Goal: Information Seeking & Learning: Learn about a topic

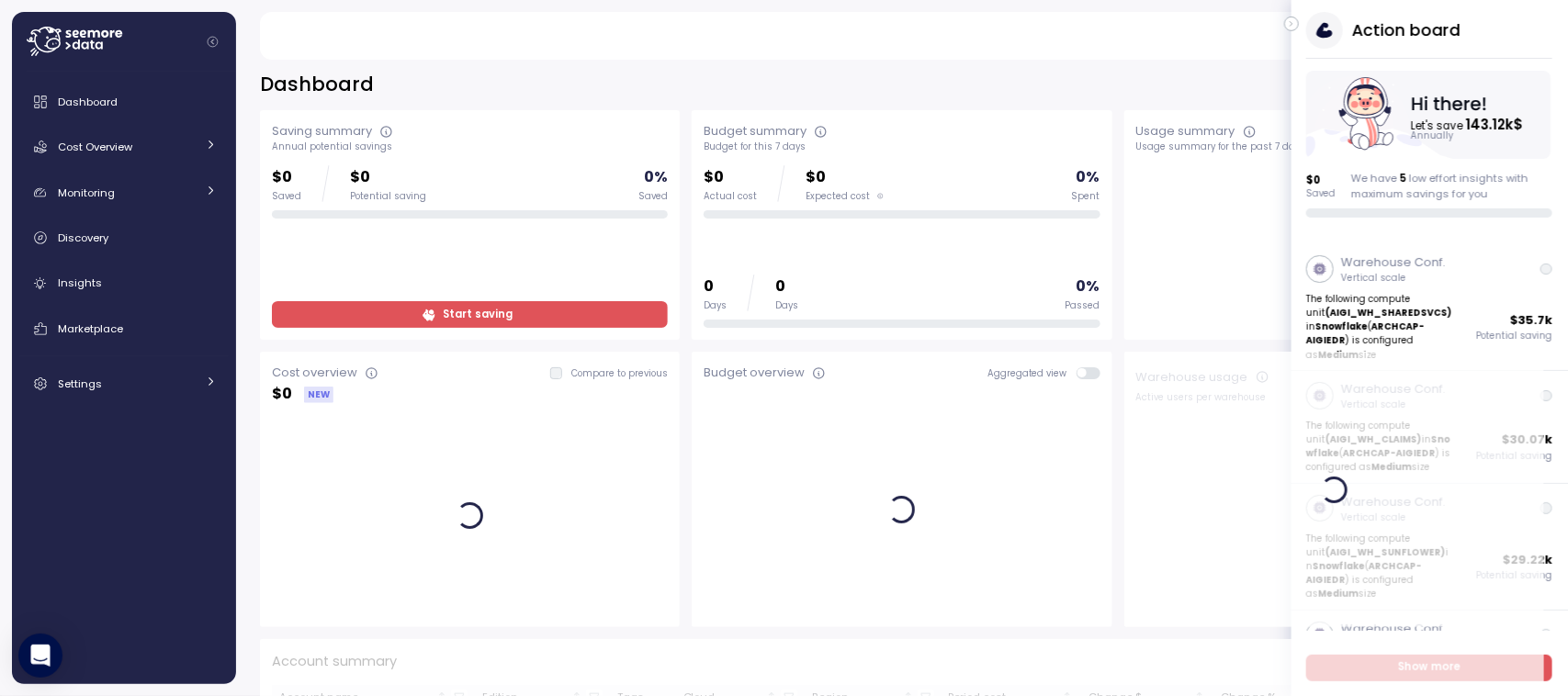
click at [1293, 26] on icon "button" at bounding box center [1291, 24] width 8 height 22
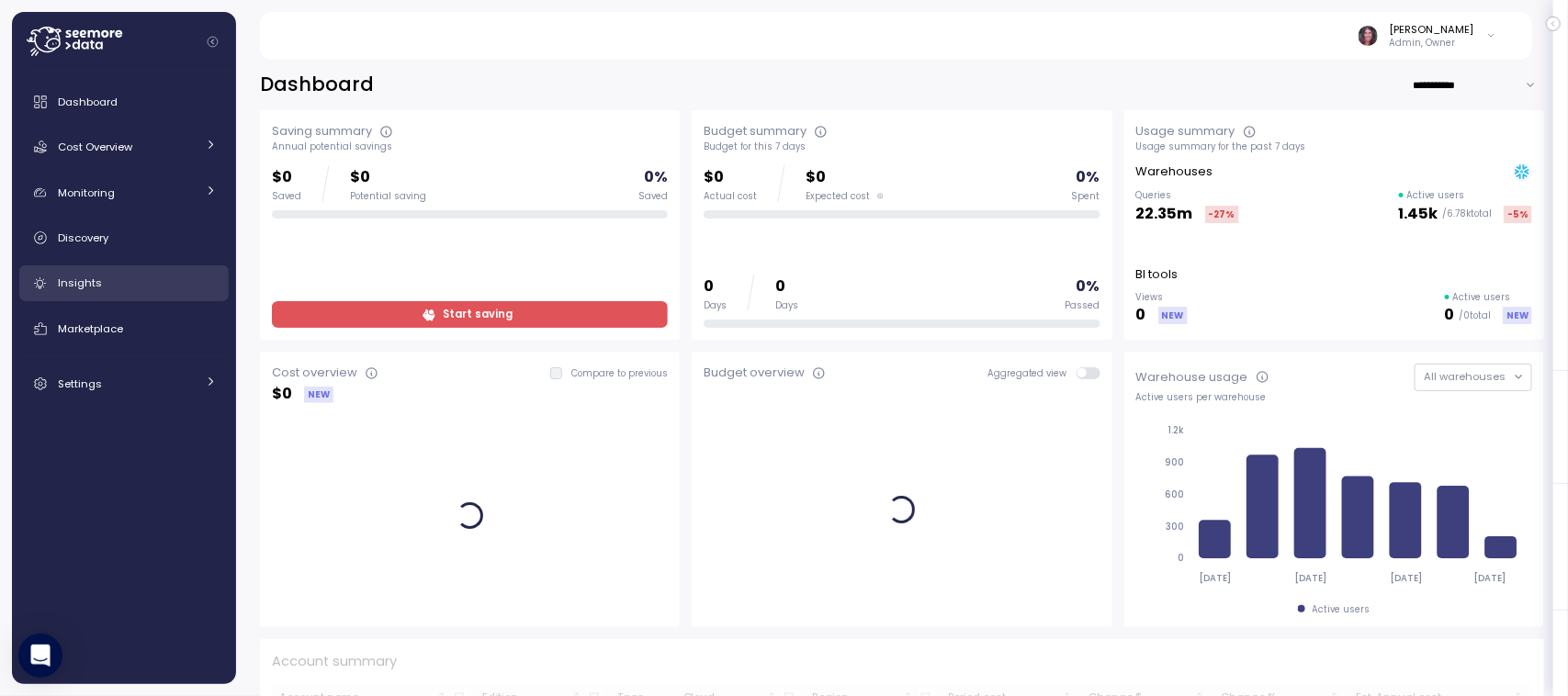
click at [97, 272] on link "Insights" at bounding box center [124, 283] width 210 height 36
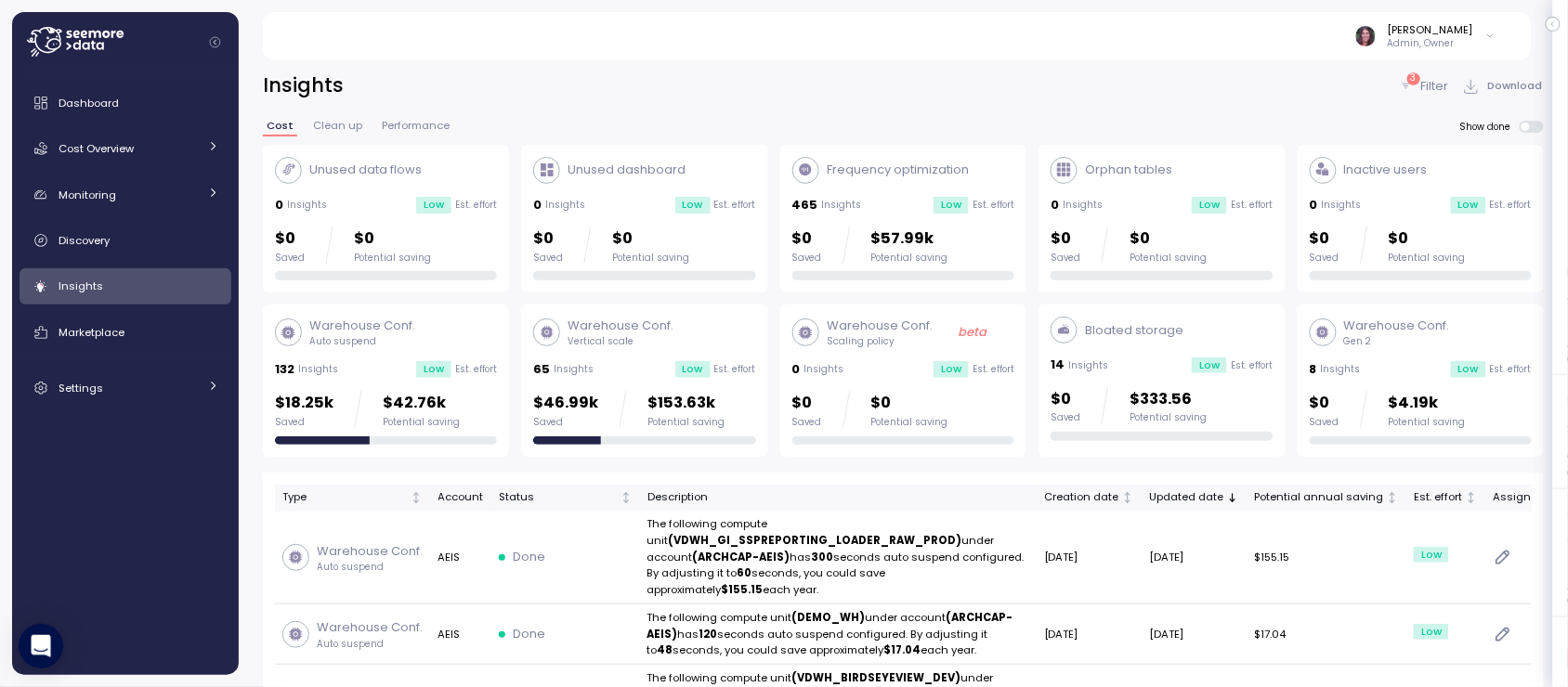
click at [1418, 80] on div "3" at bounding box center [1413, 79] width 13 height 12
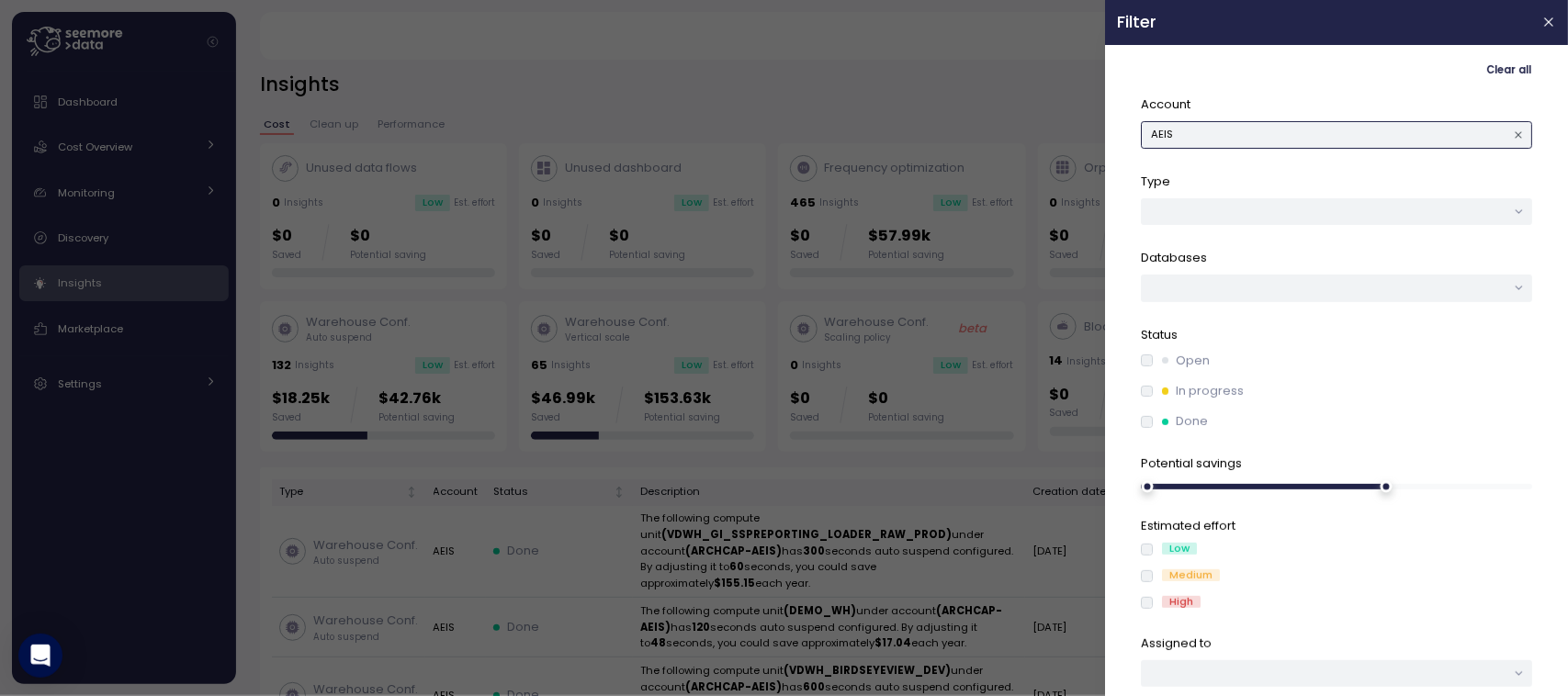
click at [1252, 141] on button "AEIS" at bounding box center [1336, 134] width 391 height 27
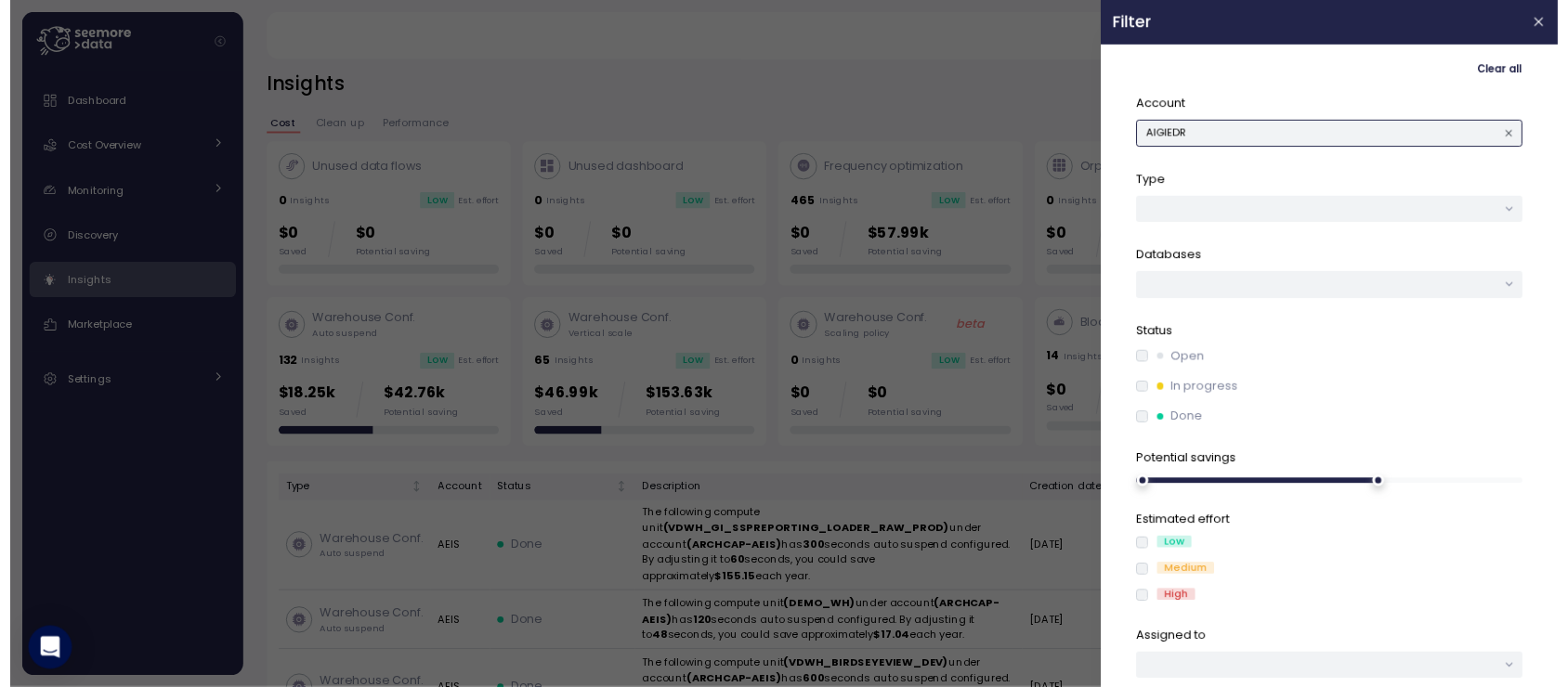
scroll to position [48, 0]
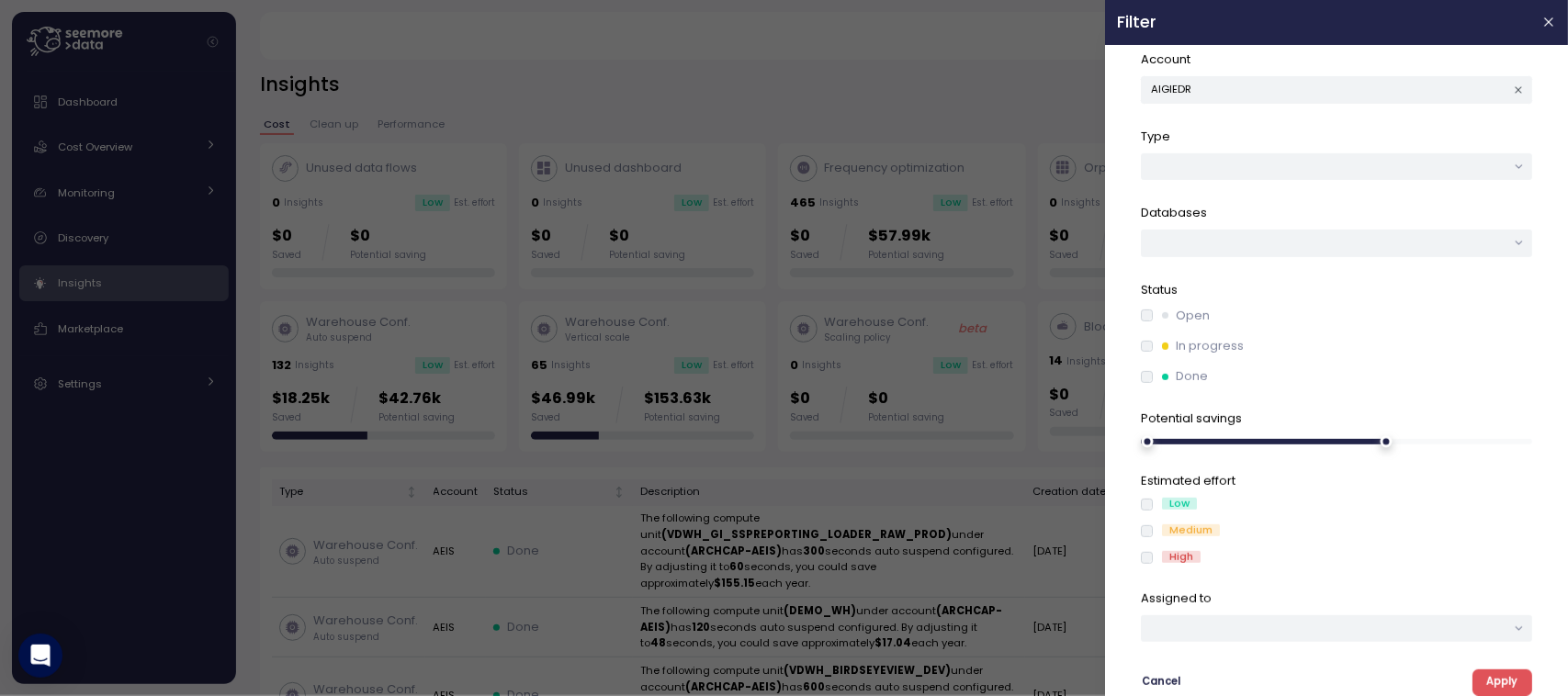
click at [1472, 688] on button "Apply" at bounding box center [1502, 682] width 60 height 27
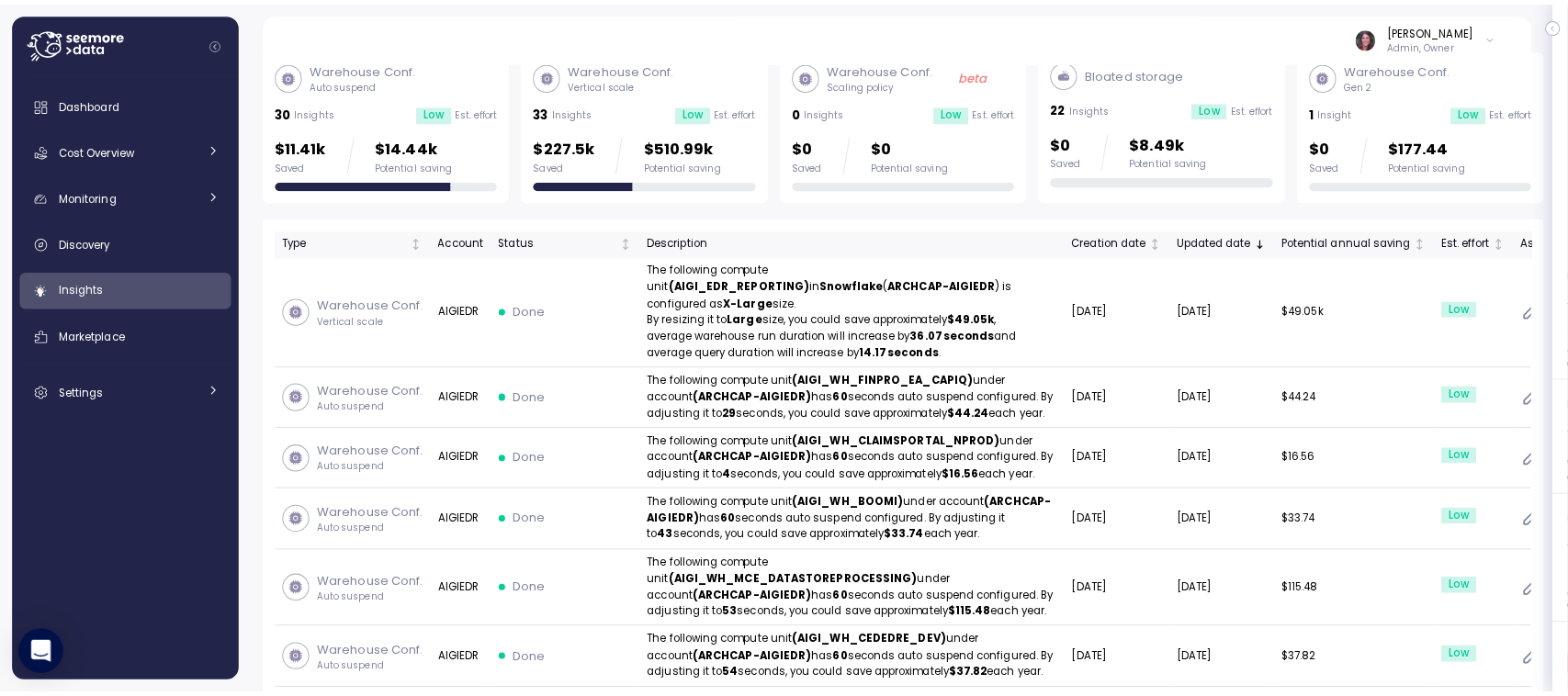
scroll to position [257, 0]
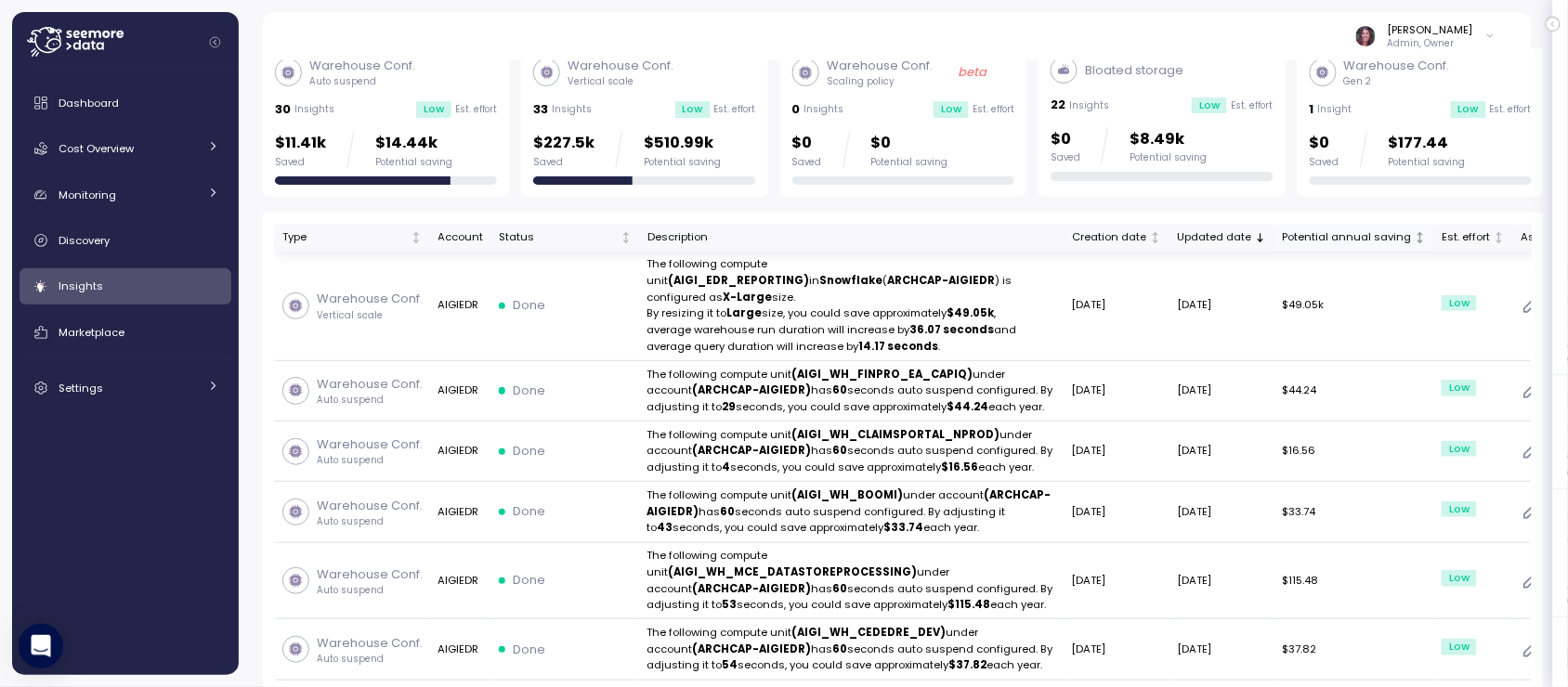
click at [1282, 240] on div "Potential annual saving" at bounding box center [1347, 237] width 130 height 17
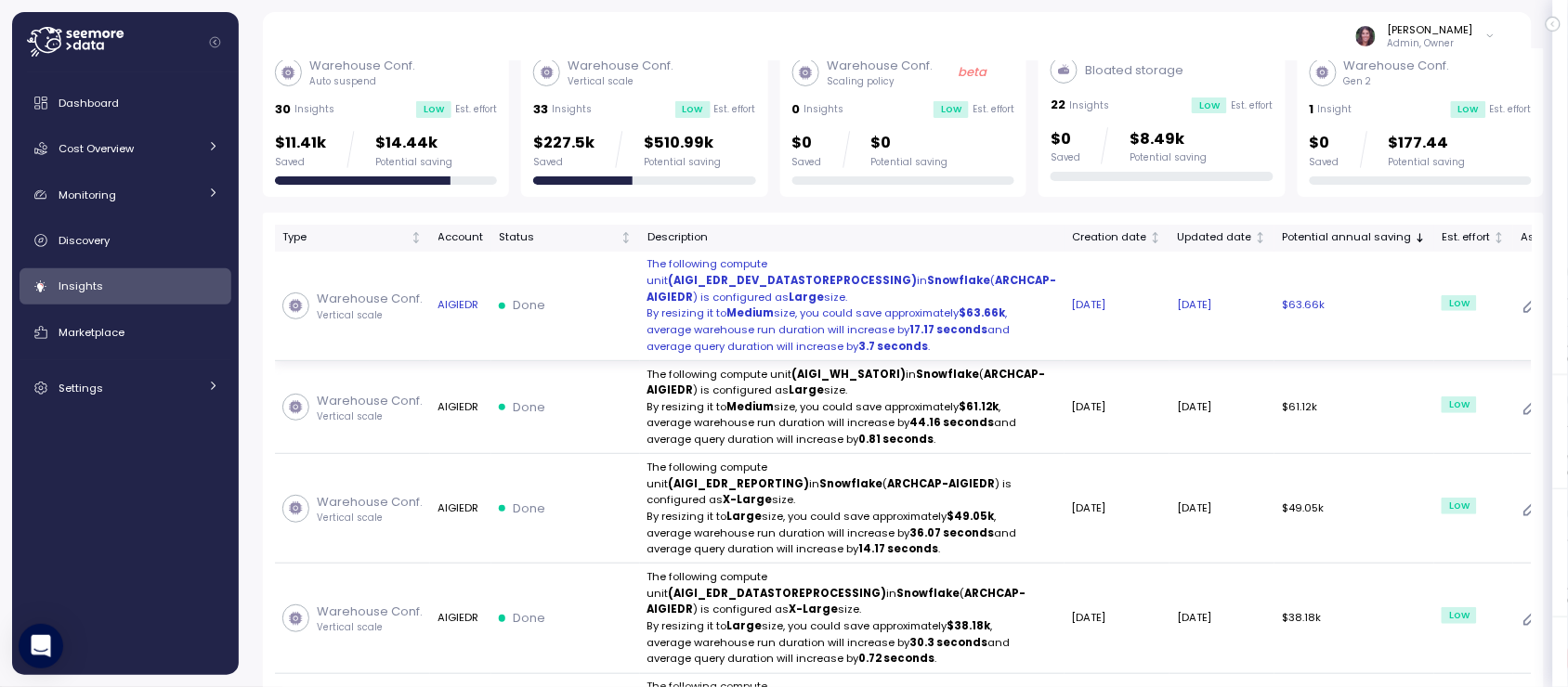
click at [774, 323] on p "By resizing it to Medium size, you could save approximately $63.66k ," at bounding box center [852, 314] width 409 height 17
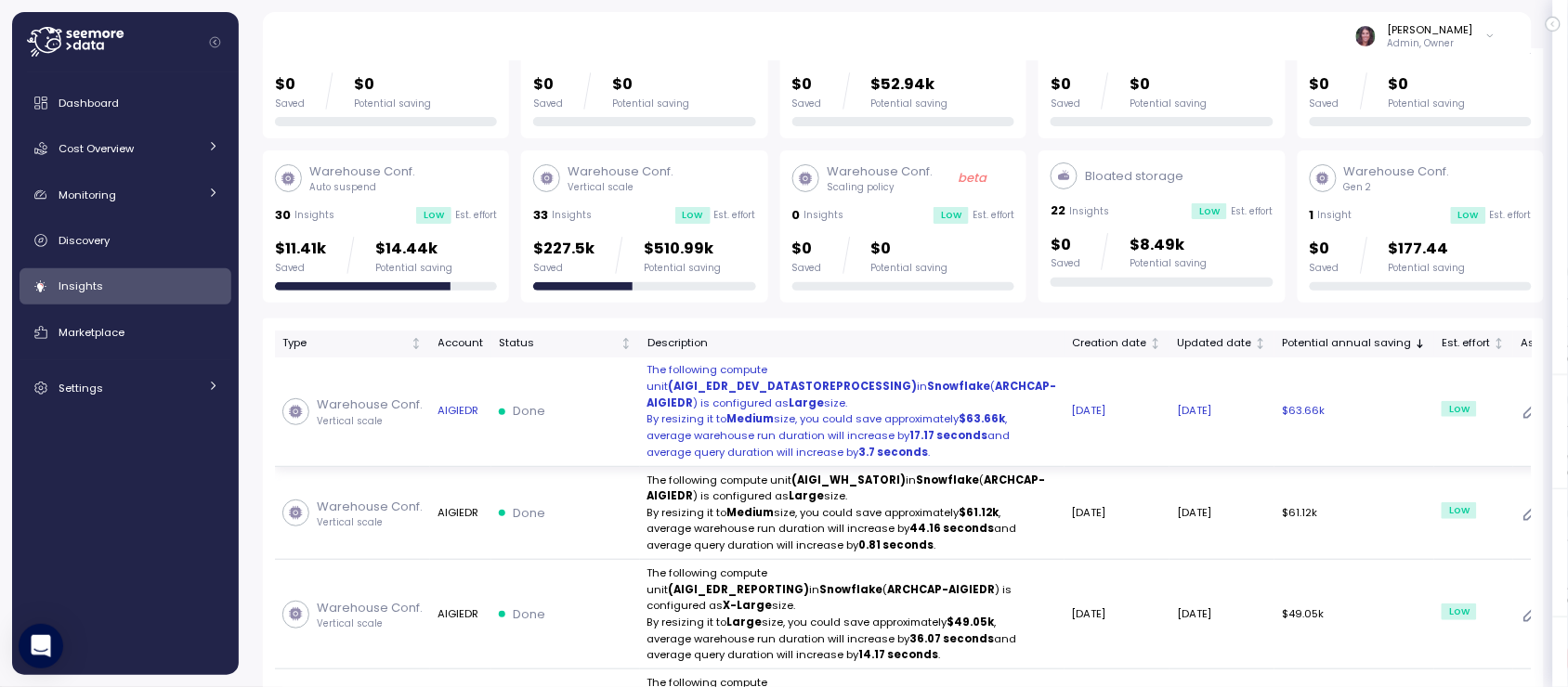
scroll to position [155, 0]
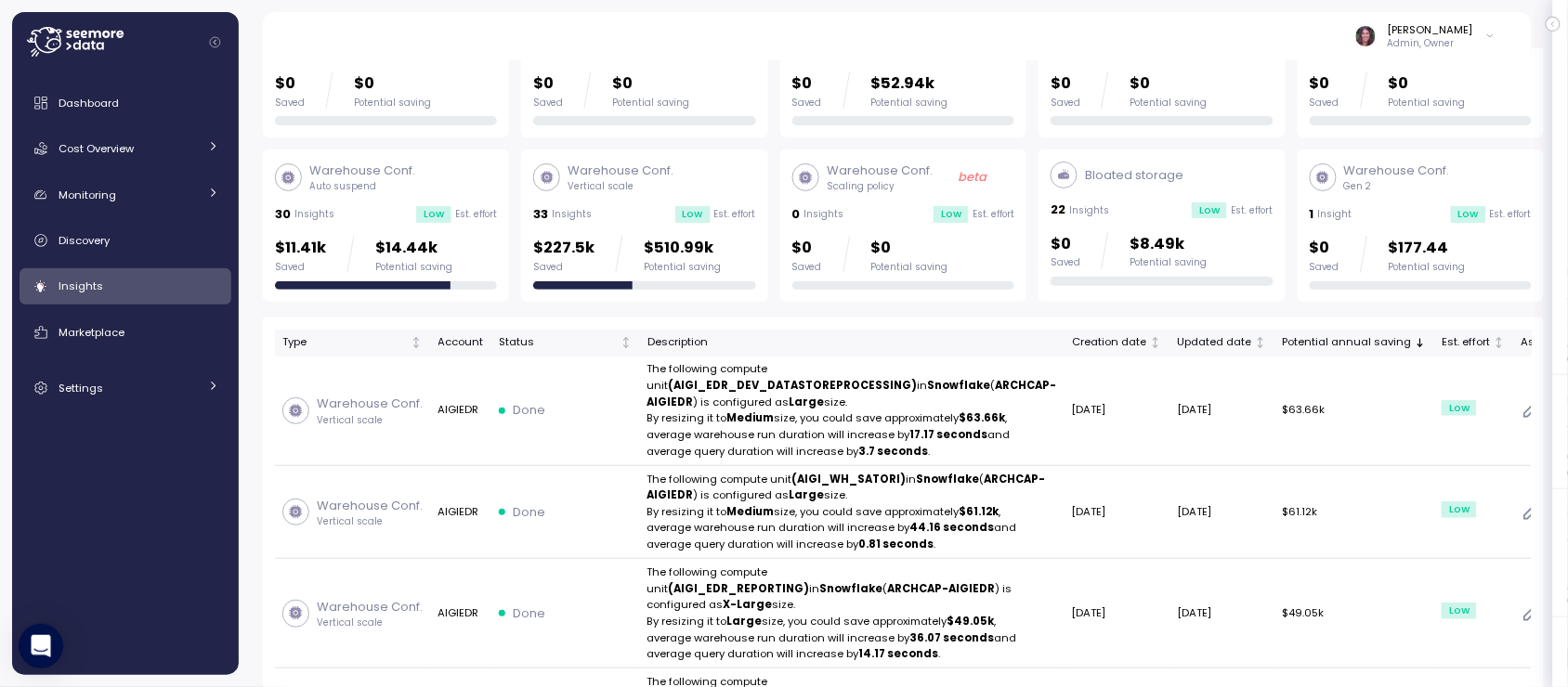
drag, startPoint x: 545, startPoint y: 541, endPoint x: 253, endPoint y: 530, distance: 292.2
click at [253, 530] on div "Insights 3 Filter Download Cost Clean up Performance Show done Unused data flow…" at bounding box center [904, 366] width 1329 height 638
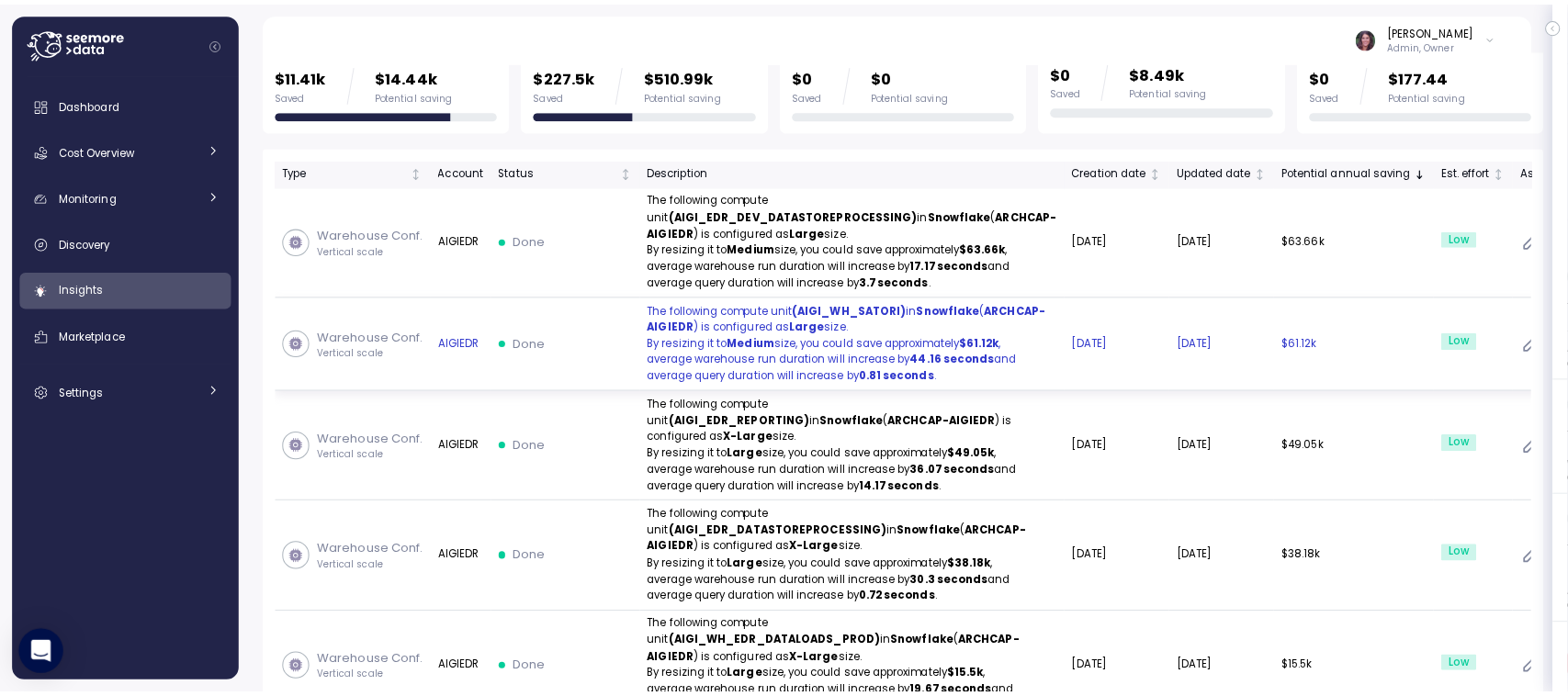
scroll to position [327, 0]
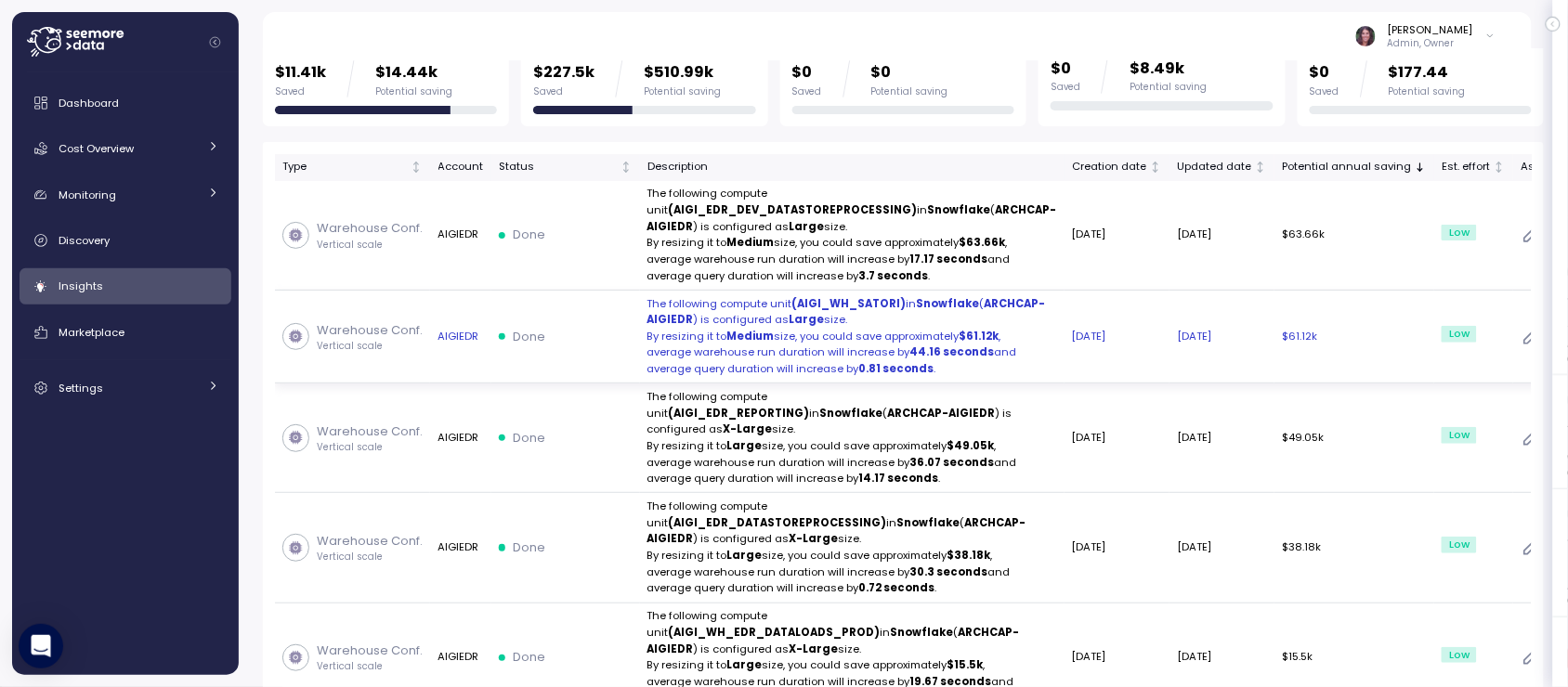
click at [578, 384] on td "Done" at bounding box center [565, 338] width 148 height 94
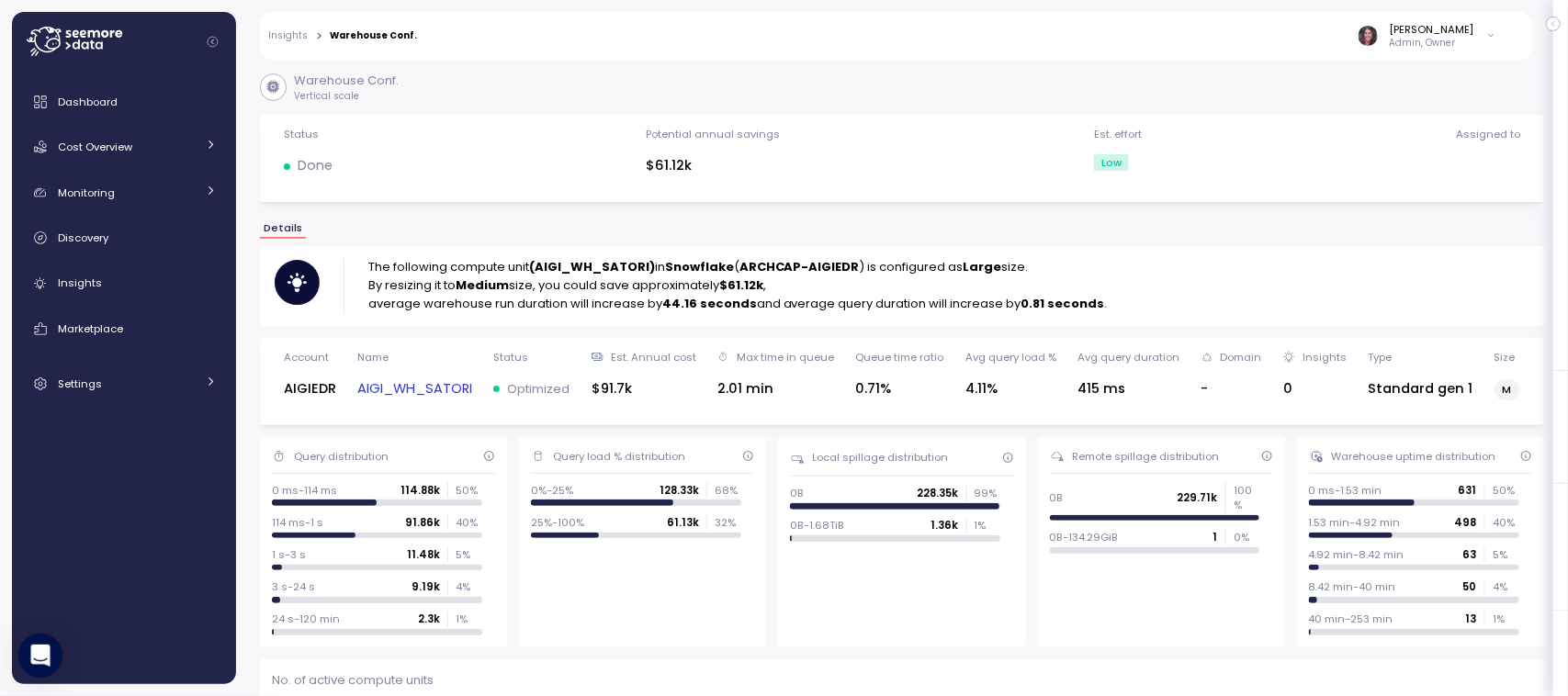
click at [386, 379] on link "AIGI_WH_SATORI" at bounding box center [415, 388] width 115 height 21
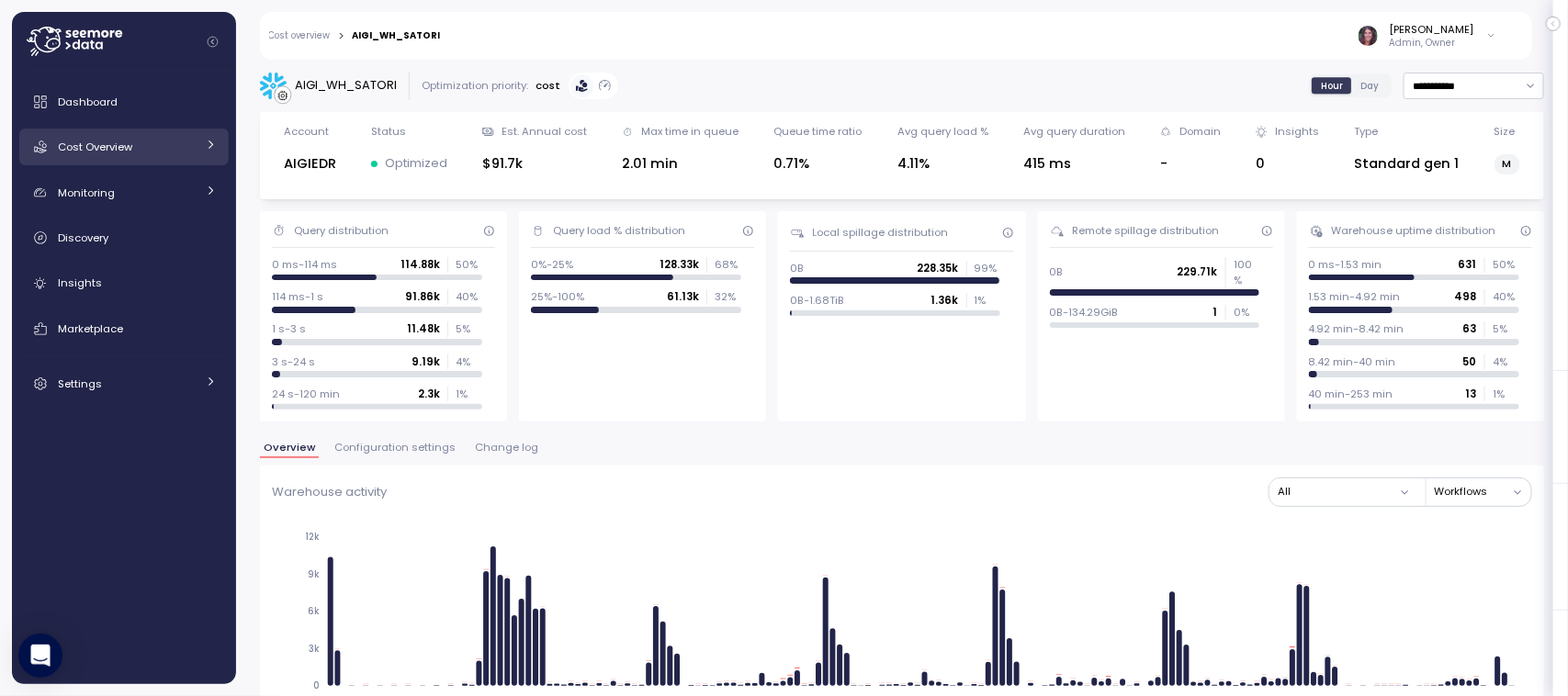
click at [141, 145] on div "Cost Overview" at bounding box center [127, 147] width 138 height 19
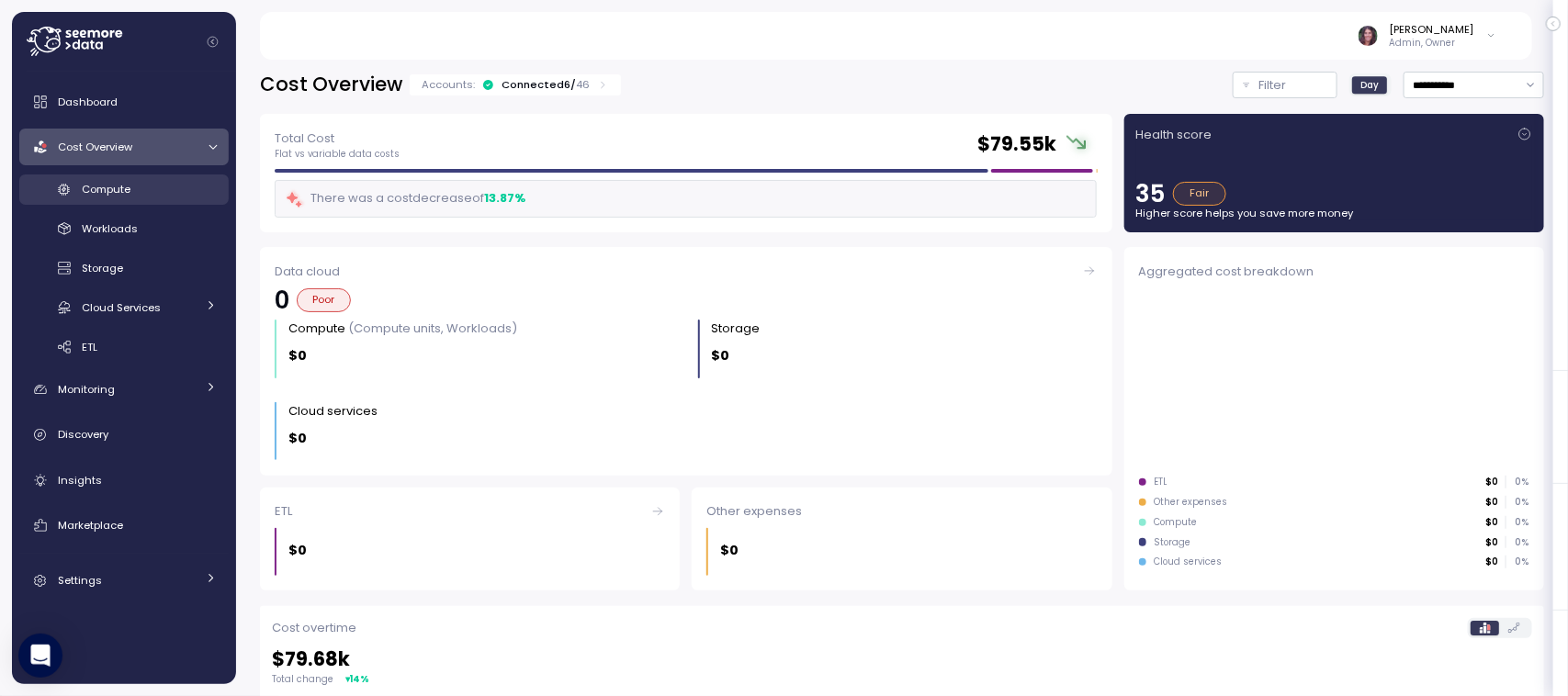
click at [162, 183] on div "Compute" at bounding box center [149, 189] width 135 height 19
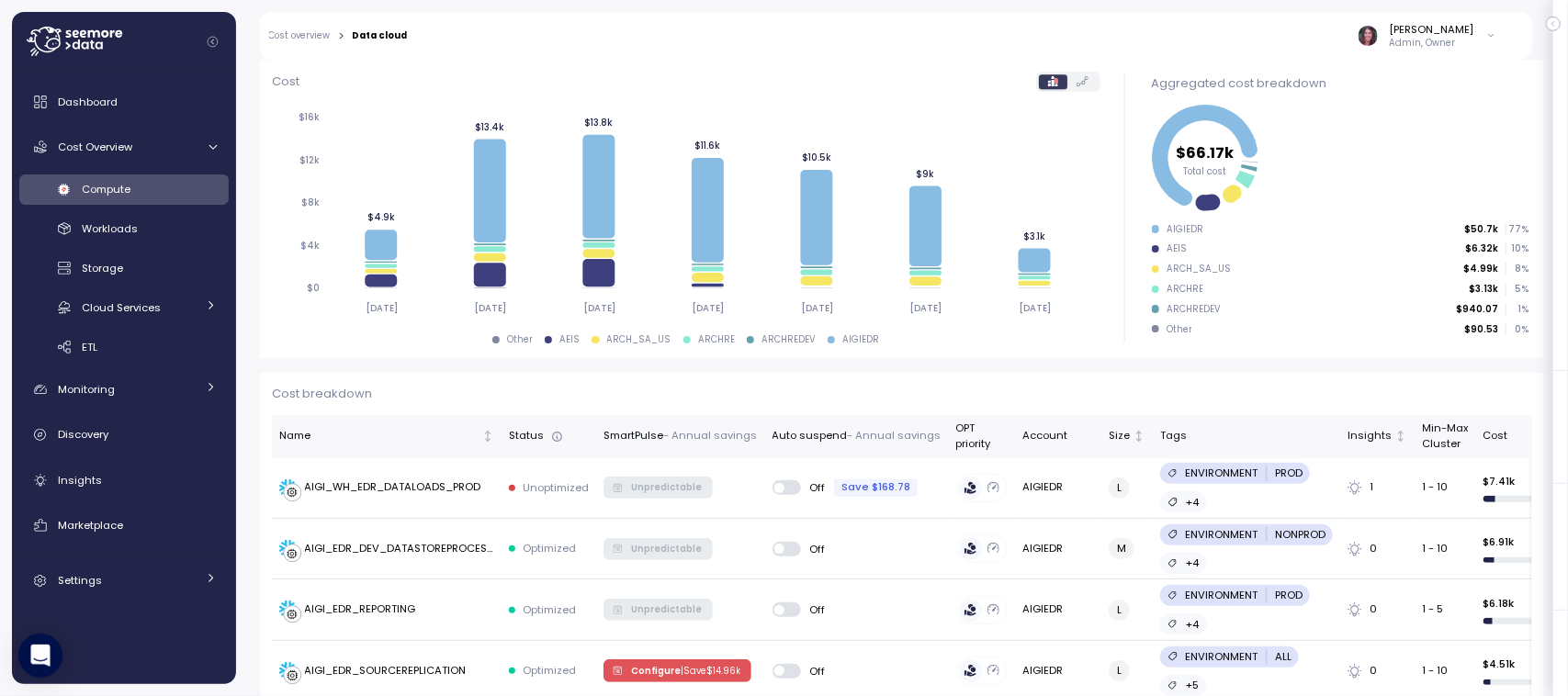
scroll to position [99, 0]
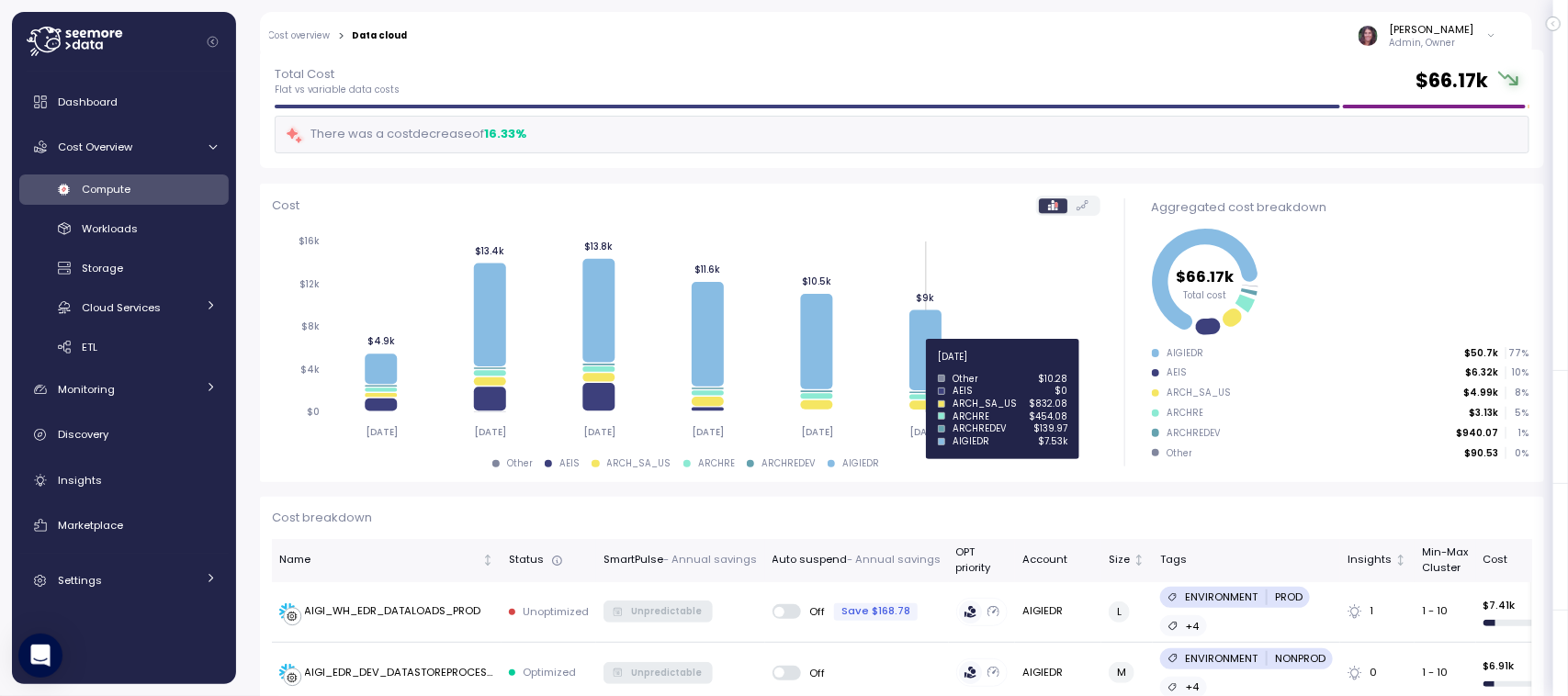
click at [929, 367] on icon at bounding box center [925, 350] width 33 height 81
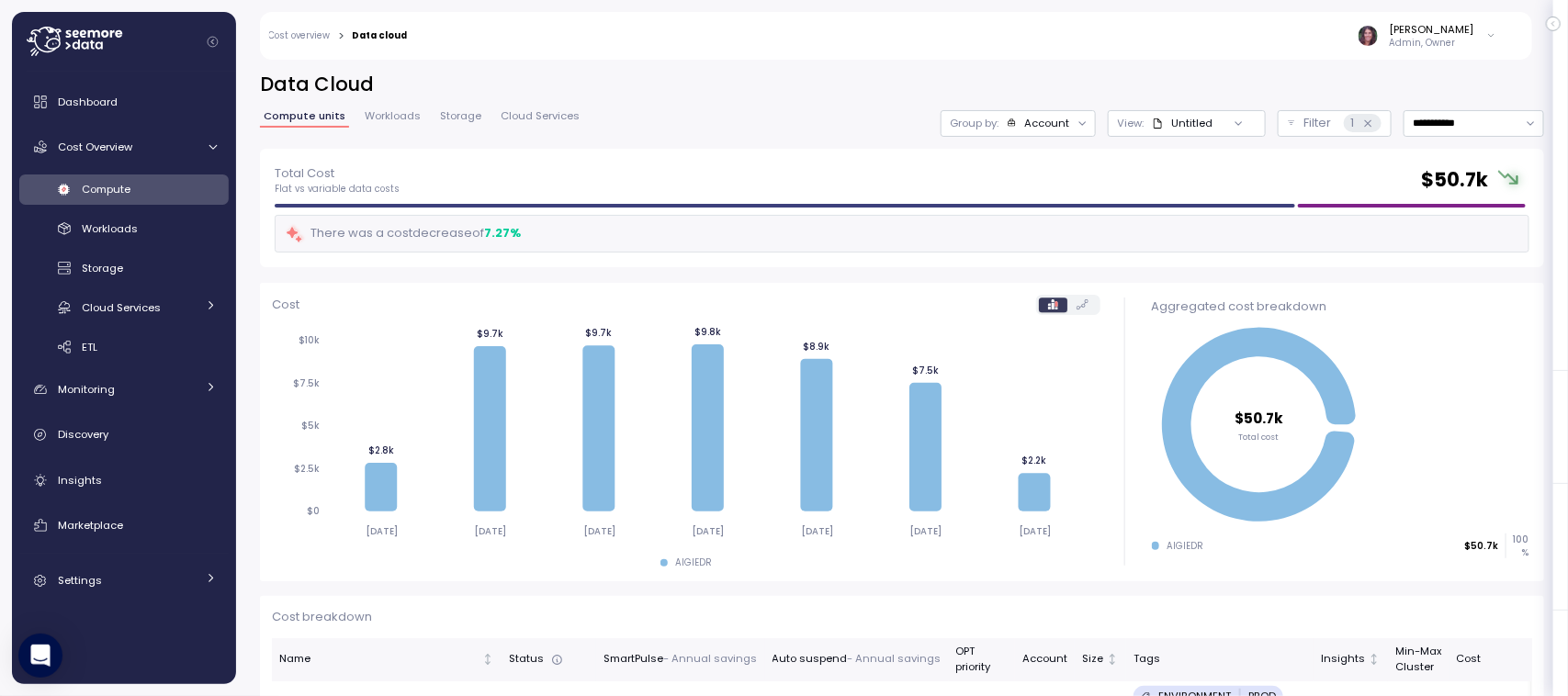
click at [1024, 120] on div "Account" at bounding box center [1047, 122] width 45 height 15
click at [999, 211] on div "Compute unit" at bounding box center [978, 225] width 142 height 32
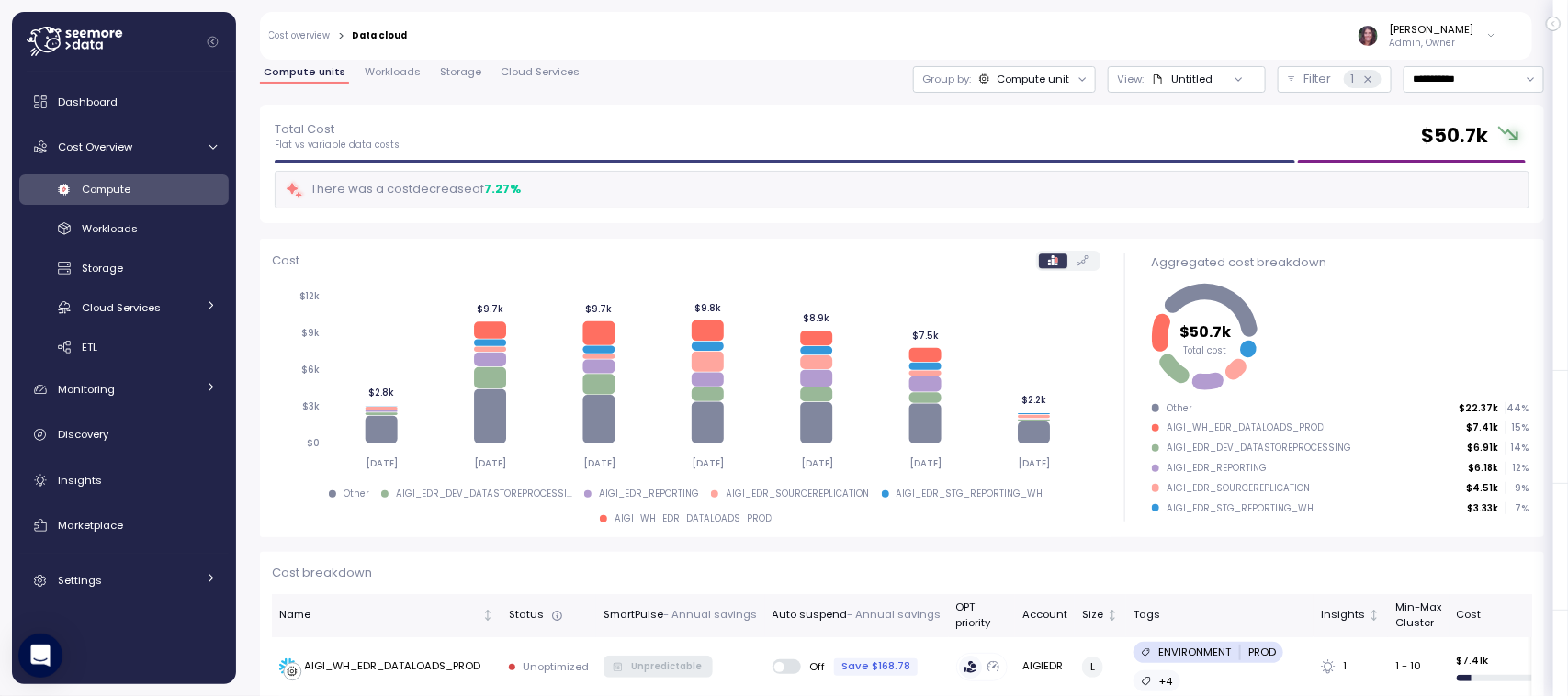
scroll to position [56, 0]
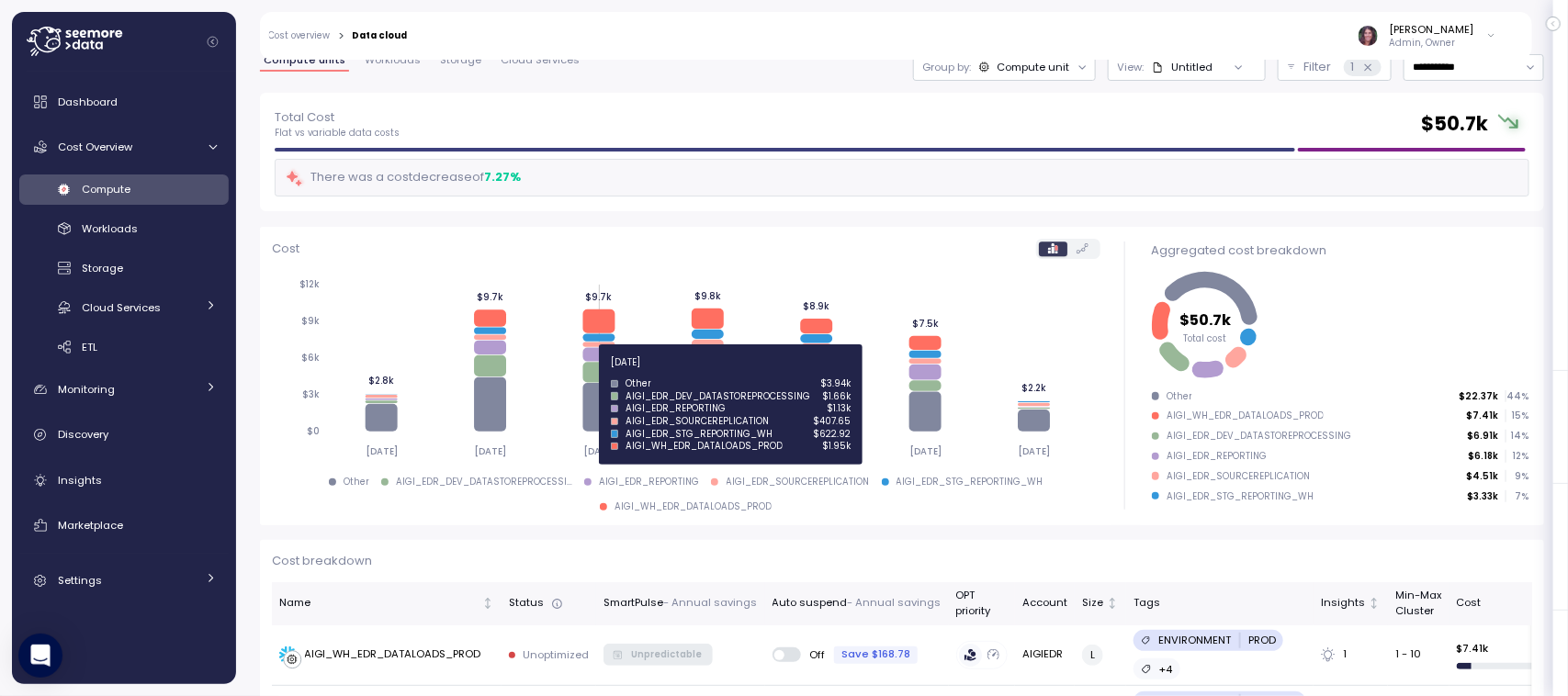
click at [602, 372] on icon at bounding box center [598, 372] width 33 height 21
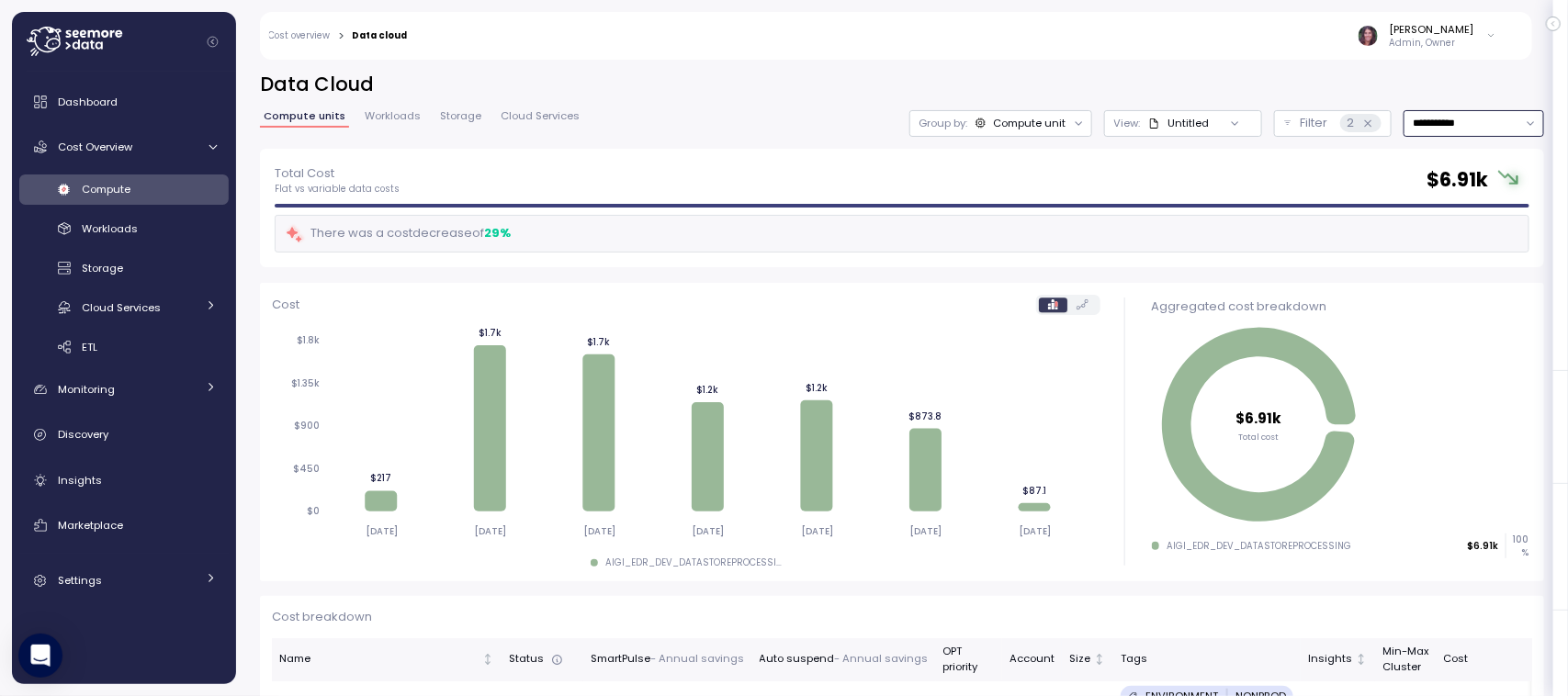
click at [1433, 124] on input "**********" at bounding box center [1473, 123] width 141 height 27
click at [1433, 117] on input "**********" at bounding box center [1473, 123] width 141 height 27
click at [1424, 240] on div "Last 14 days" at bounding box center [1444, 232] width 156 height 24
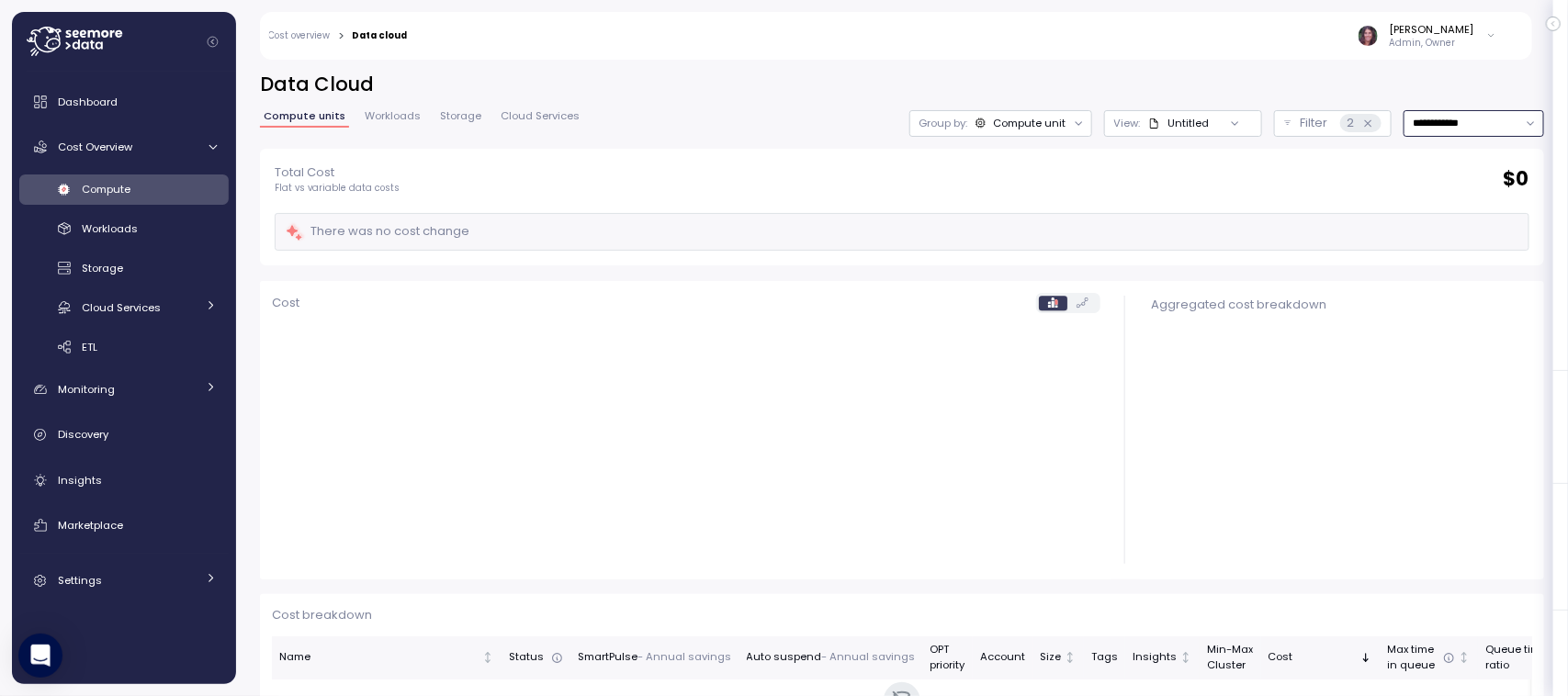
type input "**********"
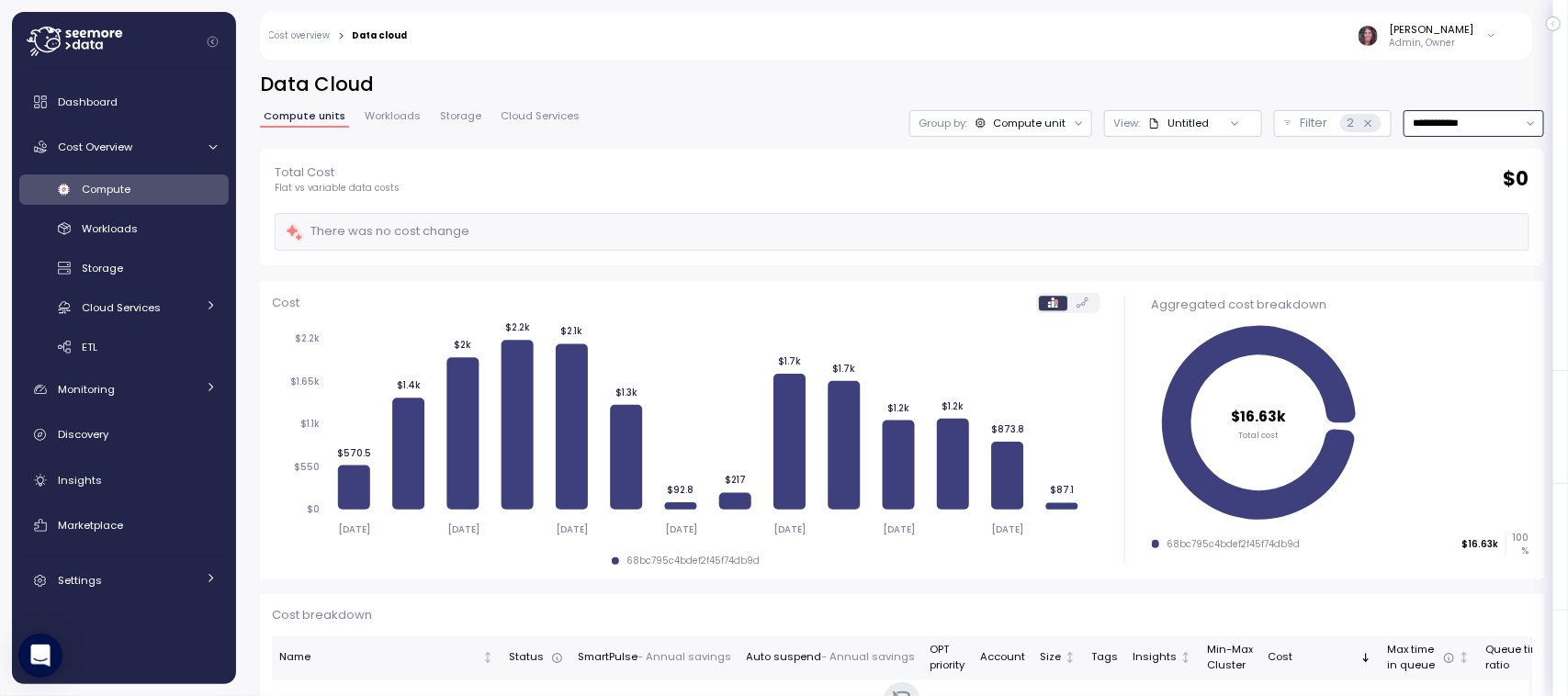
click at [1470, 134] on input "**********" at bounding box center [1473, 123] width 141 height 27
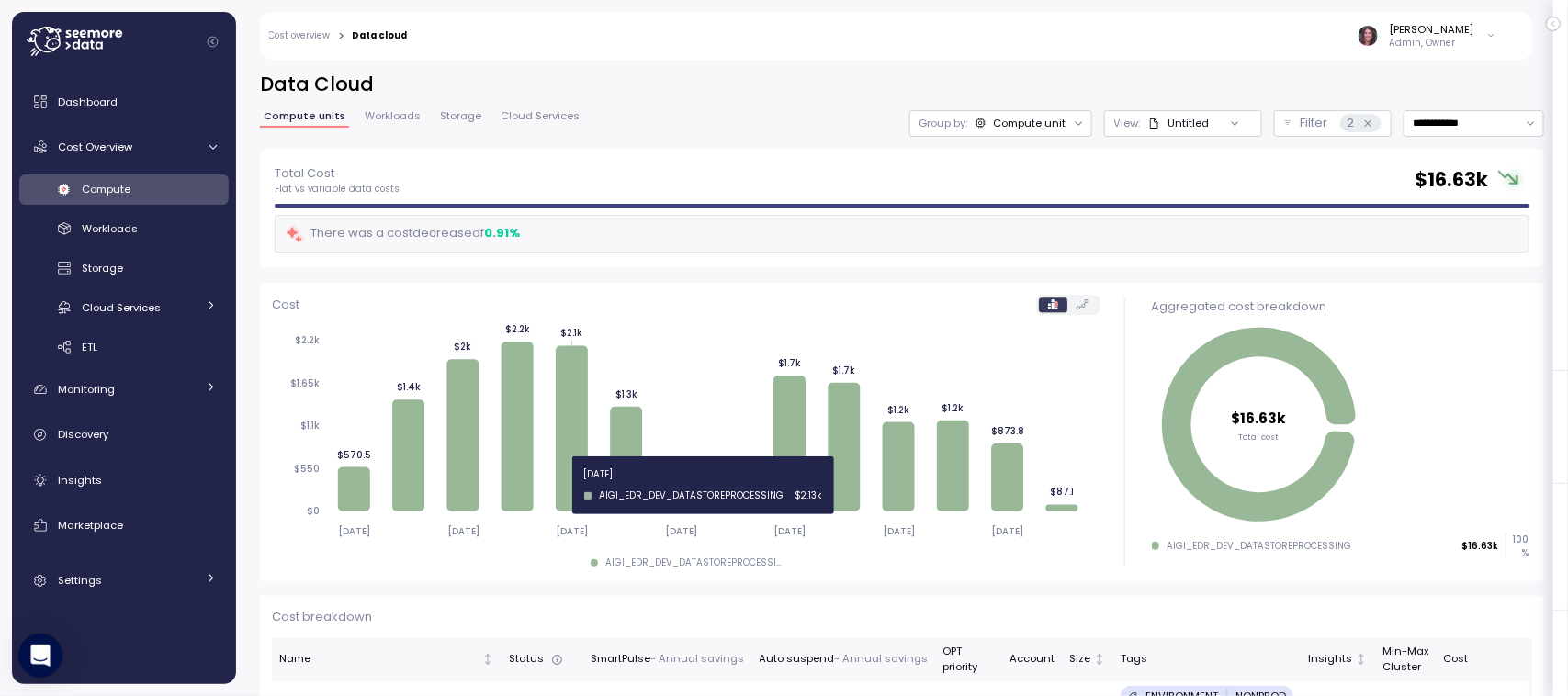
click at [578, 484] on icon at bounding box center [571, 428] width 33 height 165
click at [1001, 117] on div "Compute unit" at bounding box center [1029, 122] width 73 height 15
click at [1274, 119] on button "Filter 2" at bounding box center [1332, 123] width 117 height 27
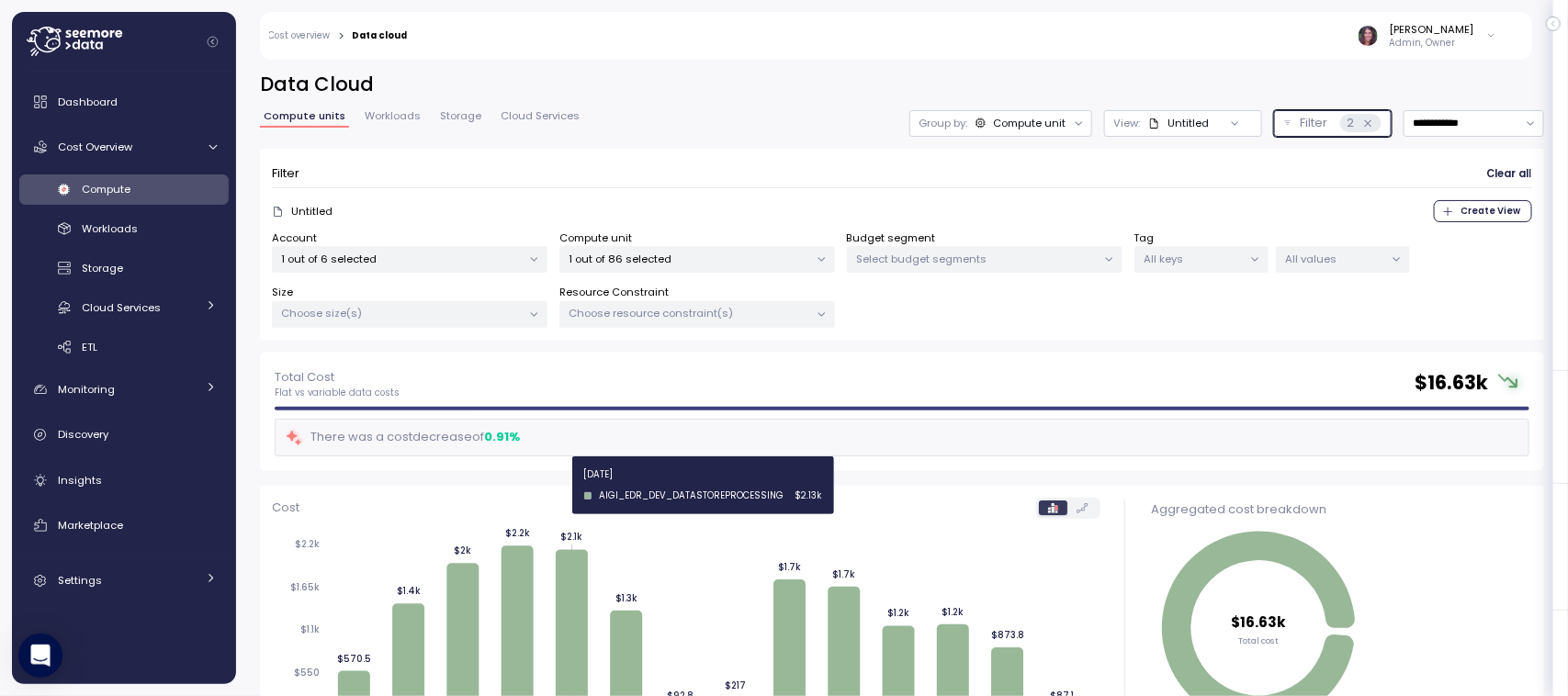
click at [710, 260] on p "1 out of 86 selected" at bounding box center [688, 258] width 239 height 15
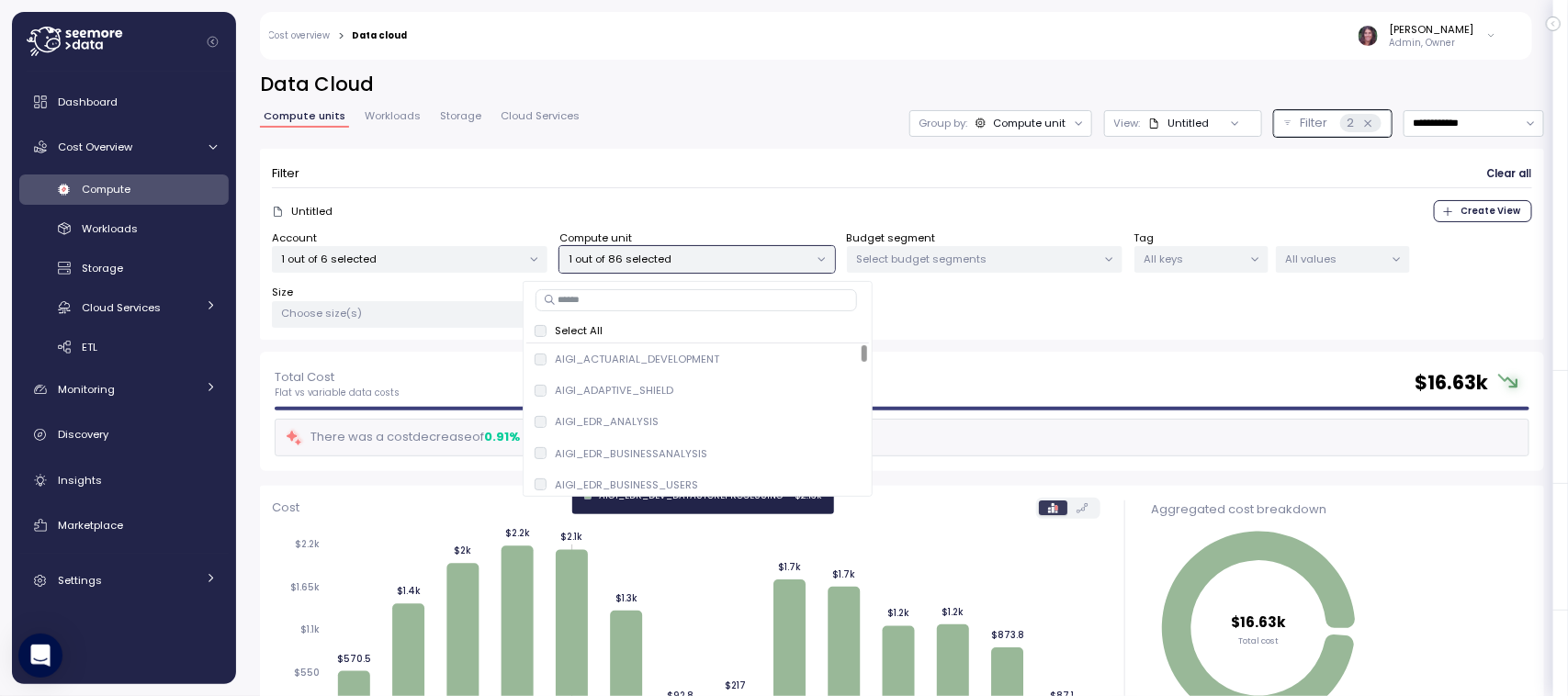
click at [618, 290] on input at bounding box center [696, 300] width 321 height 22
type input "***"
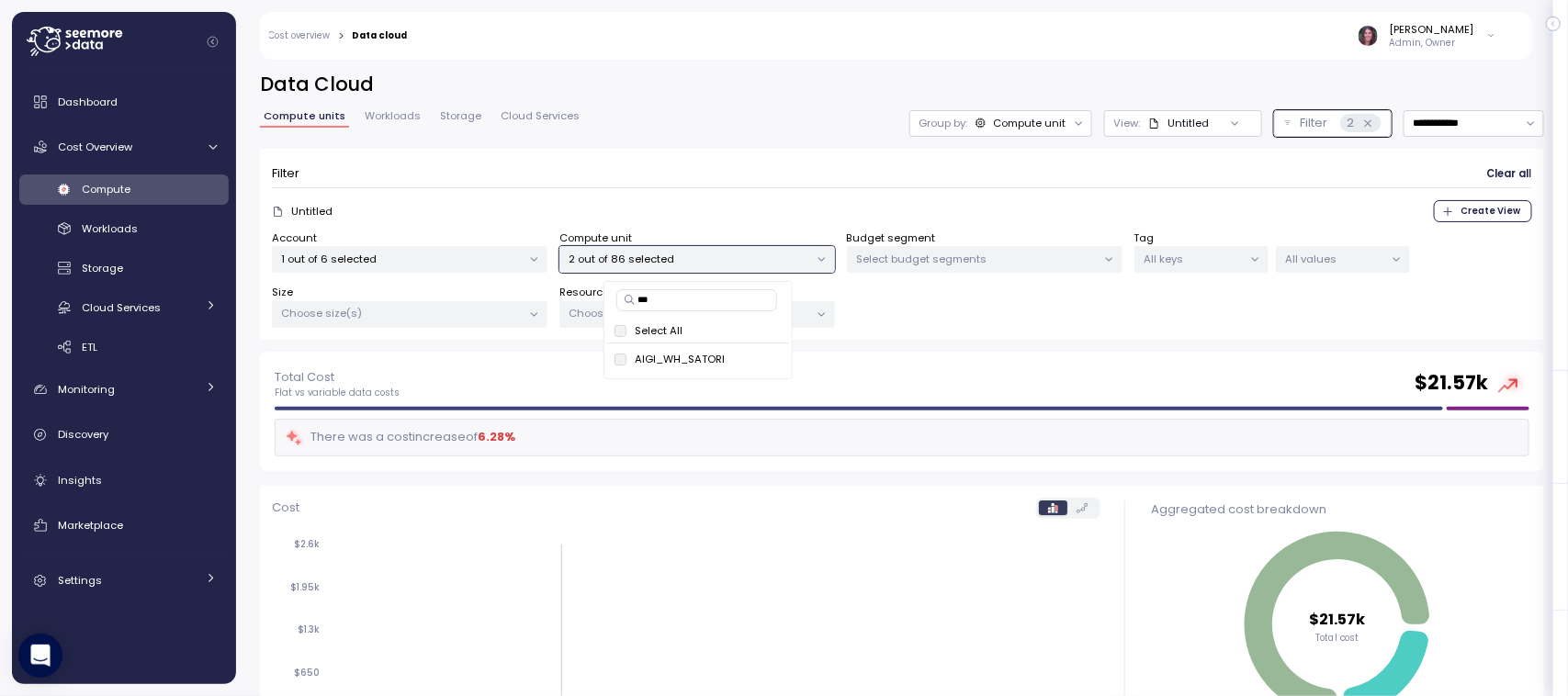
click at [709, 163] on div "Filter Clear all" at bounding box center [901, 173] width 1260 height 27
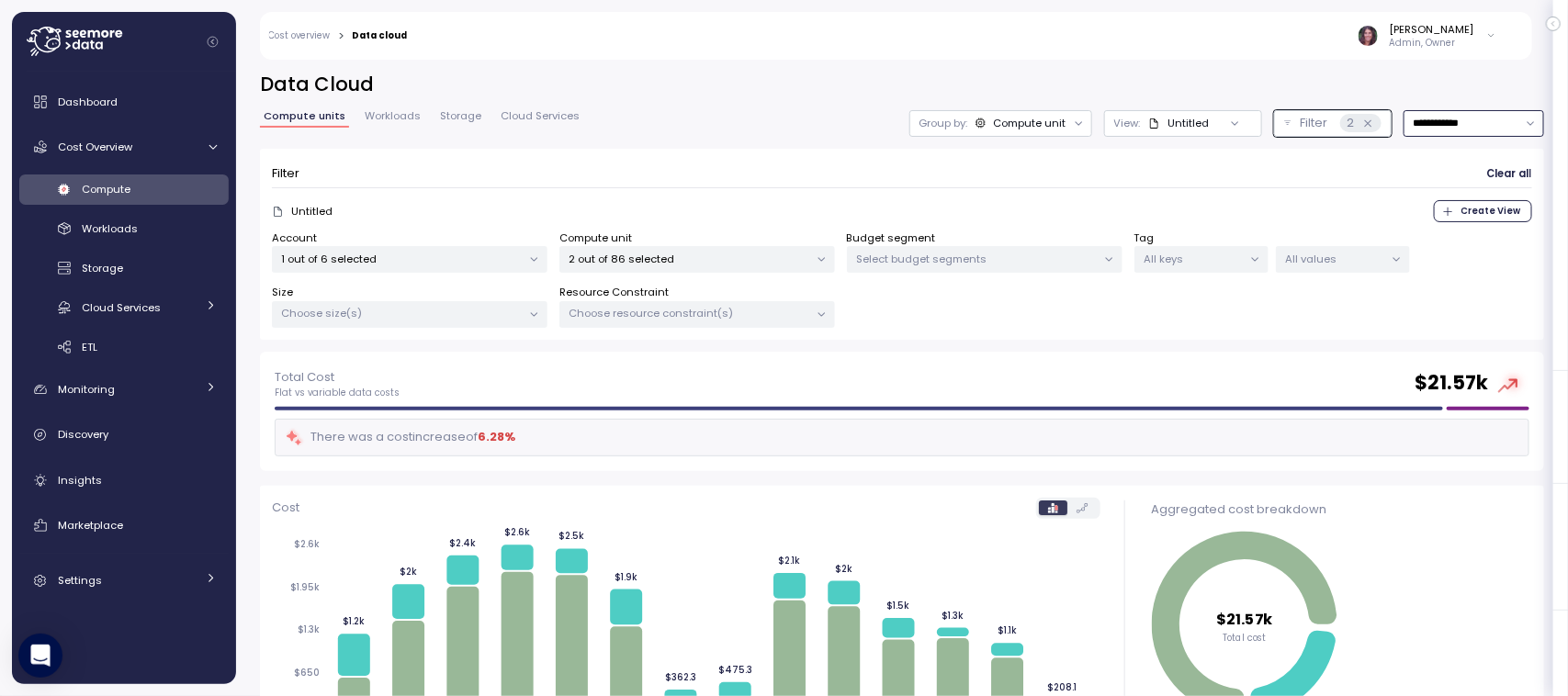
click at [1423, 112] on input "**********" at bounding box center [1473, 123] width 141 height 27
click at [1409, 254] on div "Last 30 days" at bounding box center [1428, 256] width 68 height 15
type input "**********"
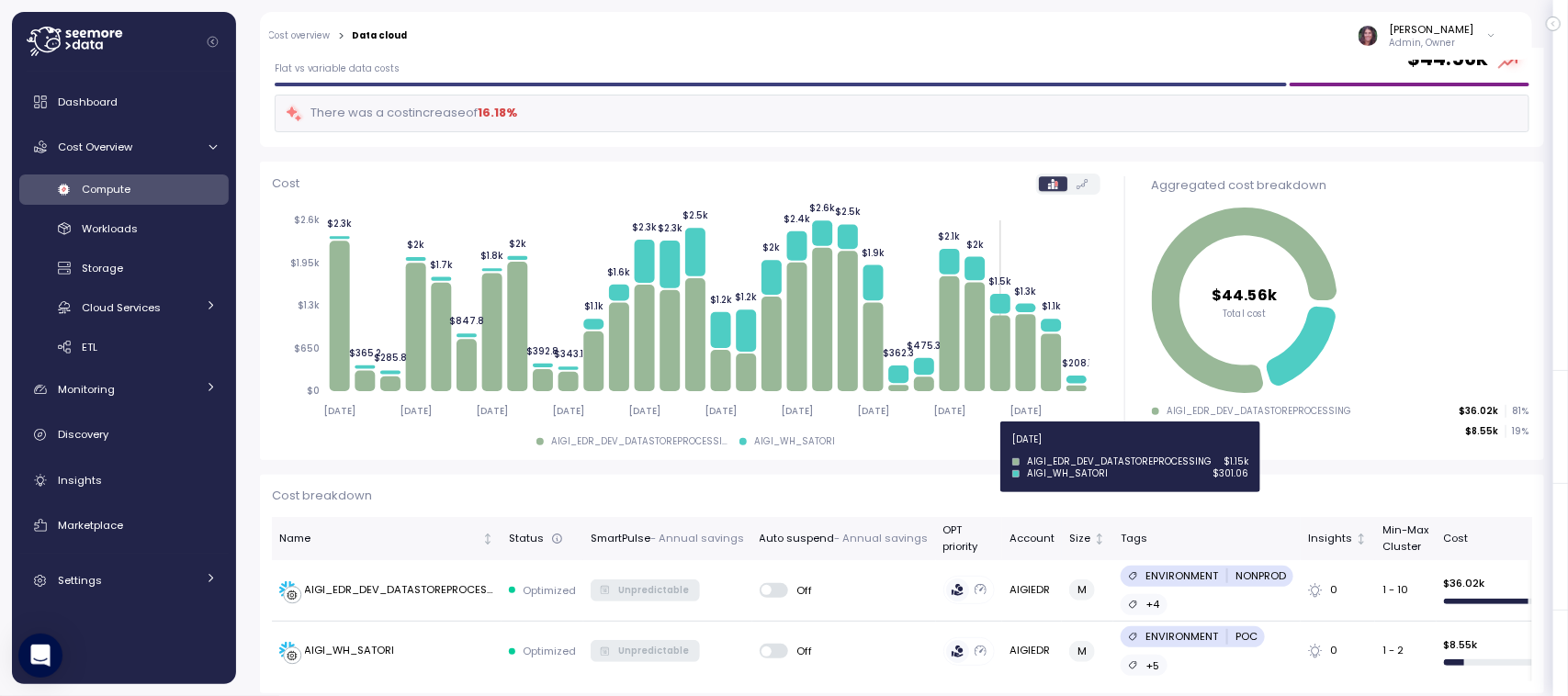
scroll to position [333, 0]
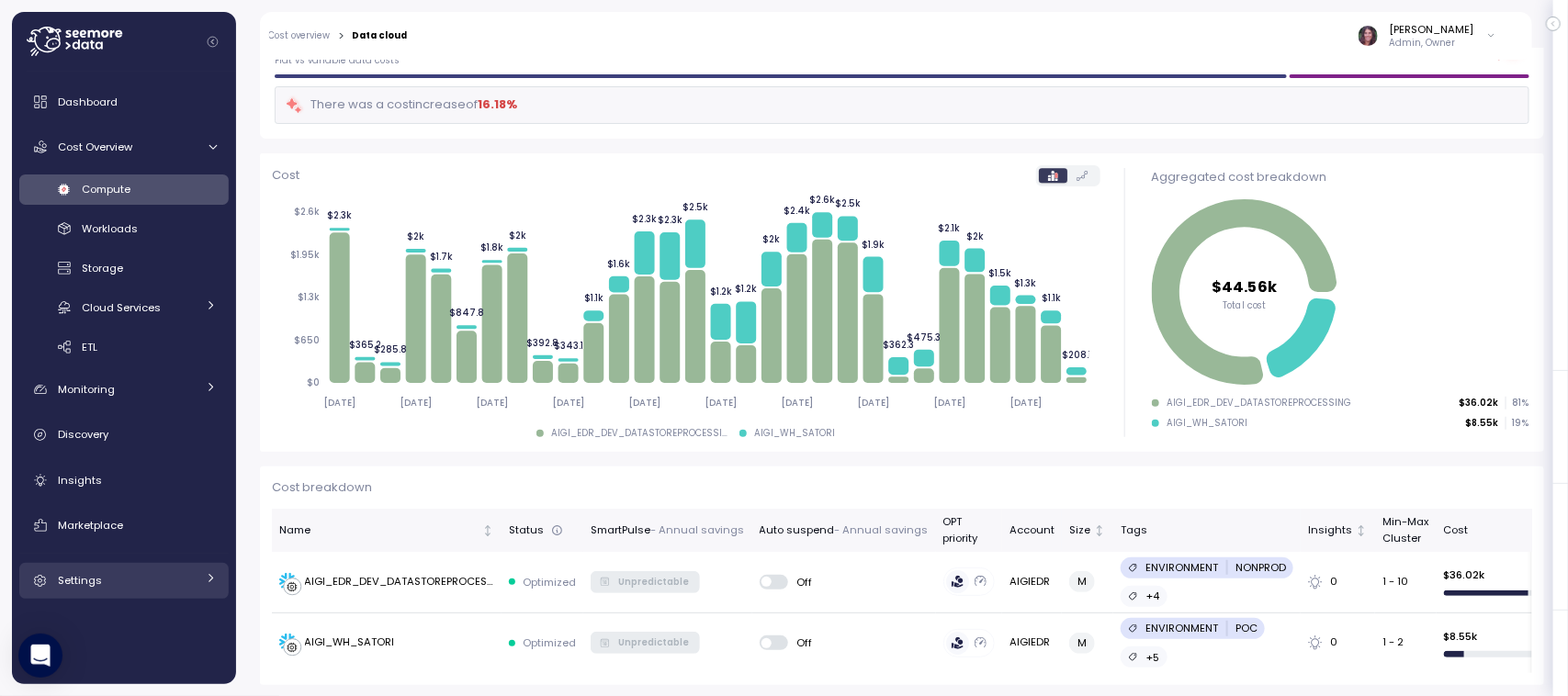
click at [126, 566] on link "Settings" at bounding box center [124, 581] width 210 height 36
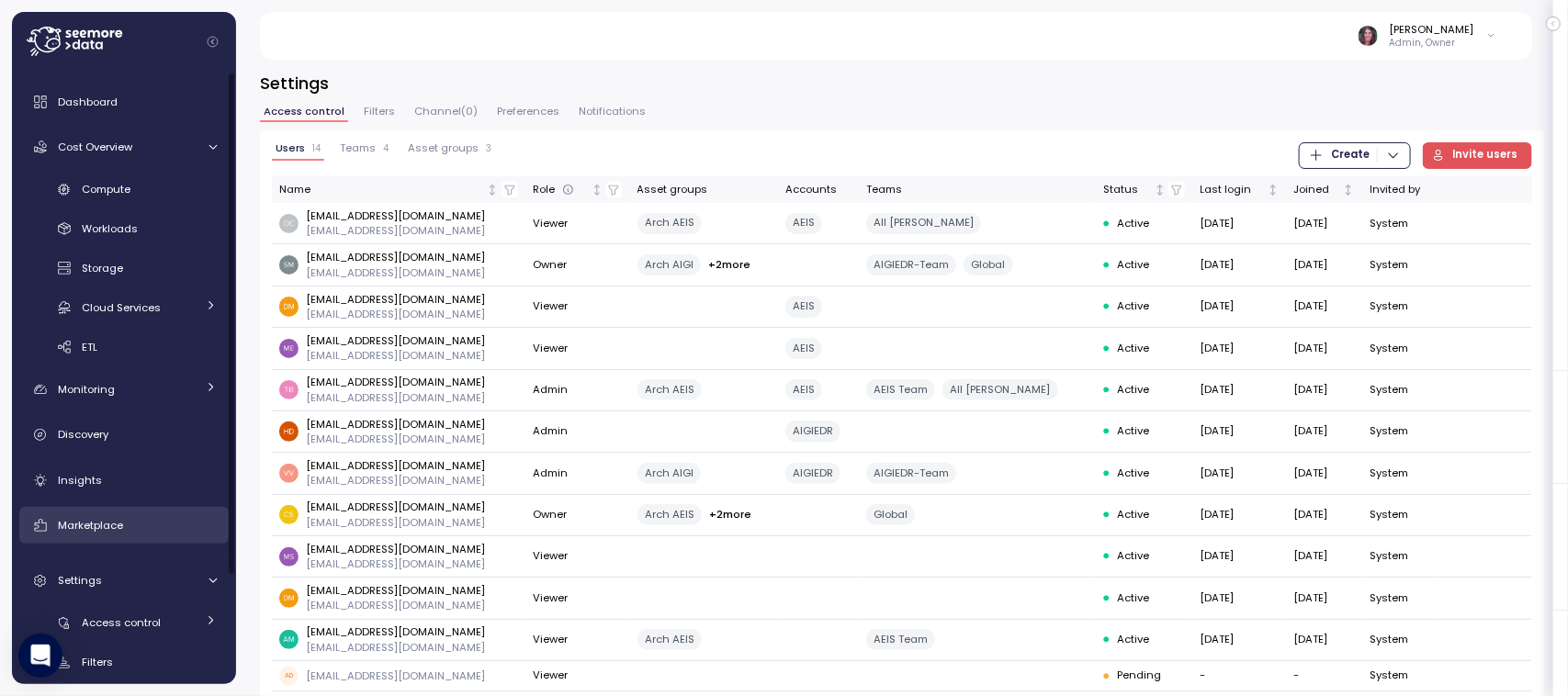
scroll to position [131, 0]
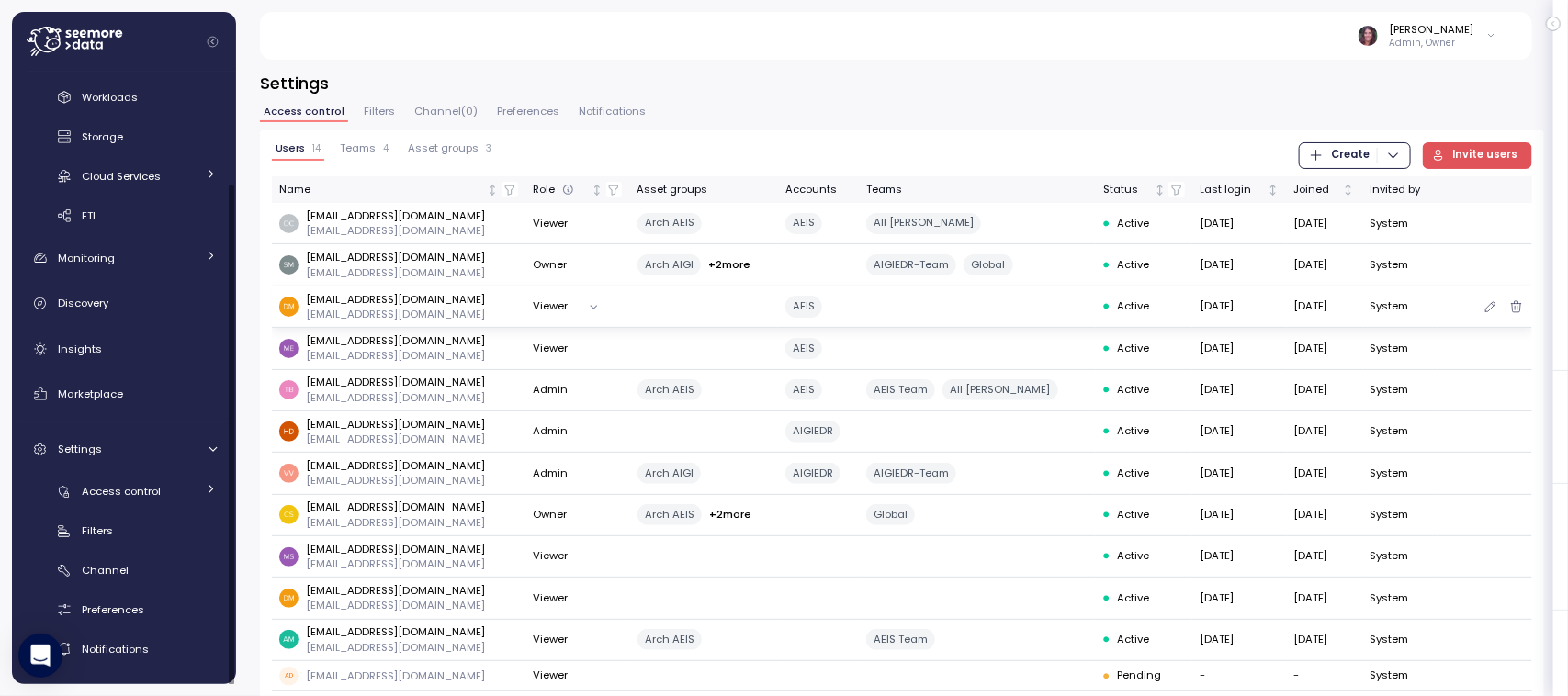
click at [932, 317] on td at bounding box center [977, 307] width 237 height 41
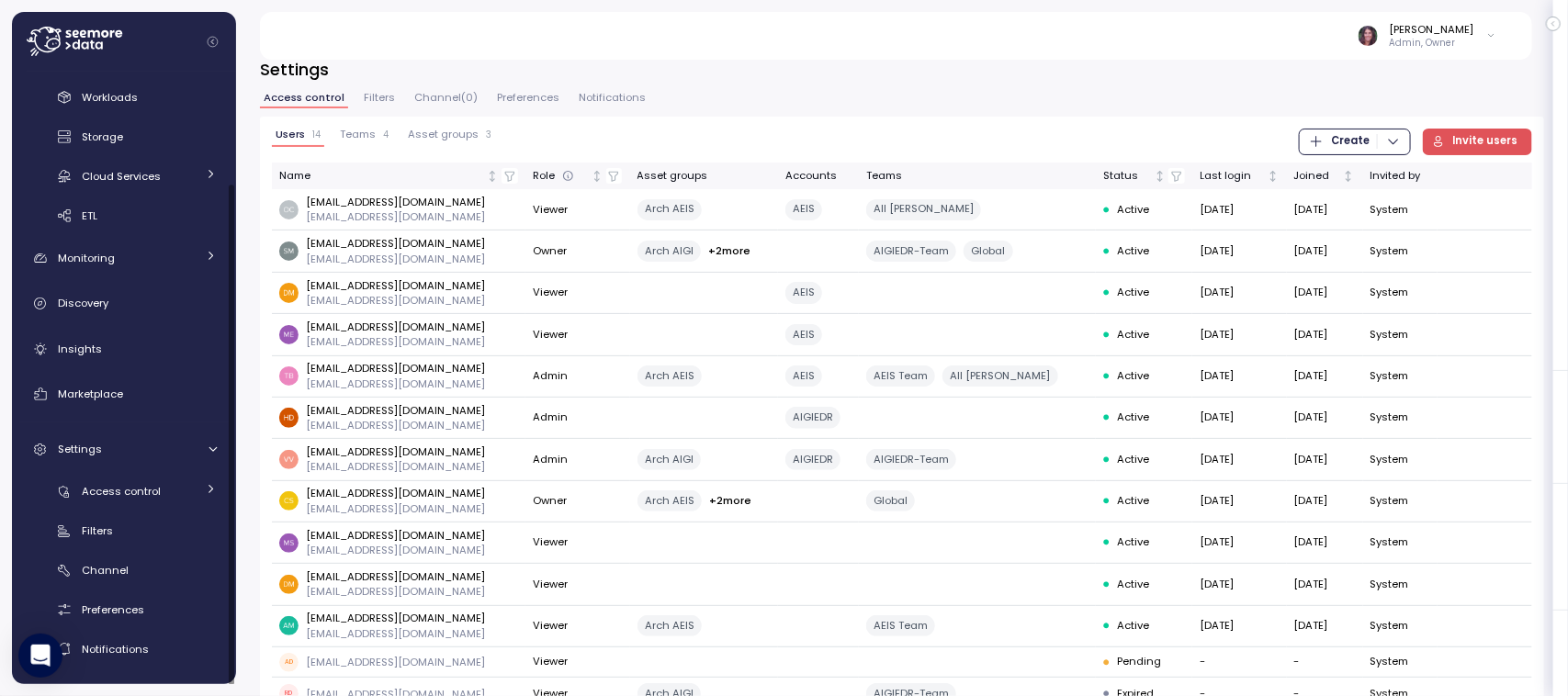
scroll to position [0, 0]
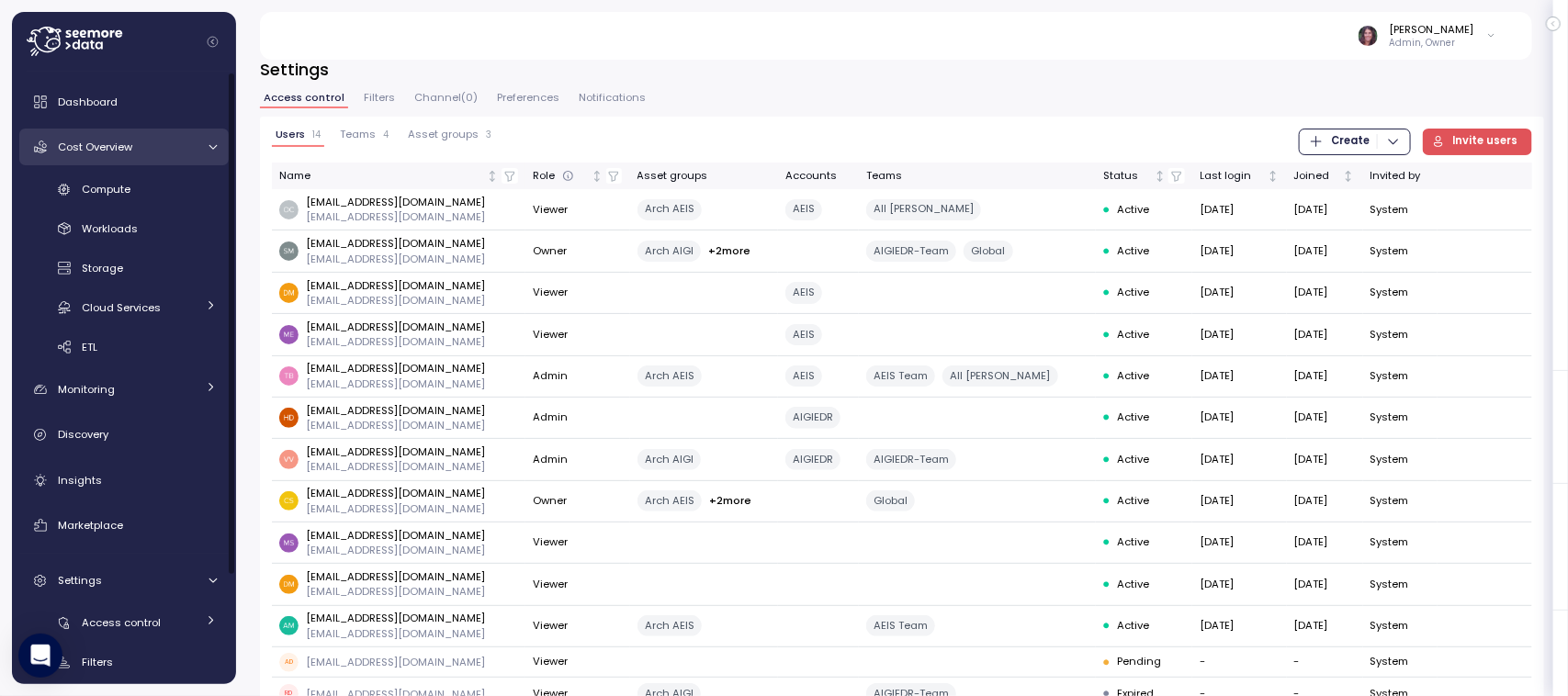
click at [103, 148] on span "Cost Overview" at bounding box center [96, 147] width 75 height 15
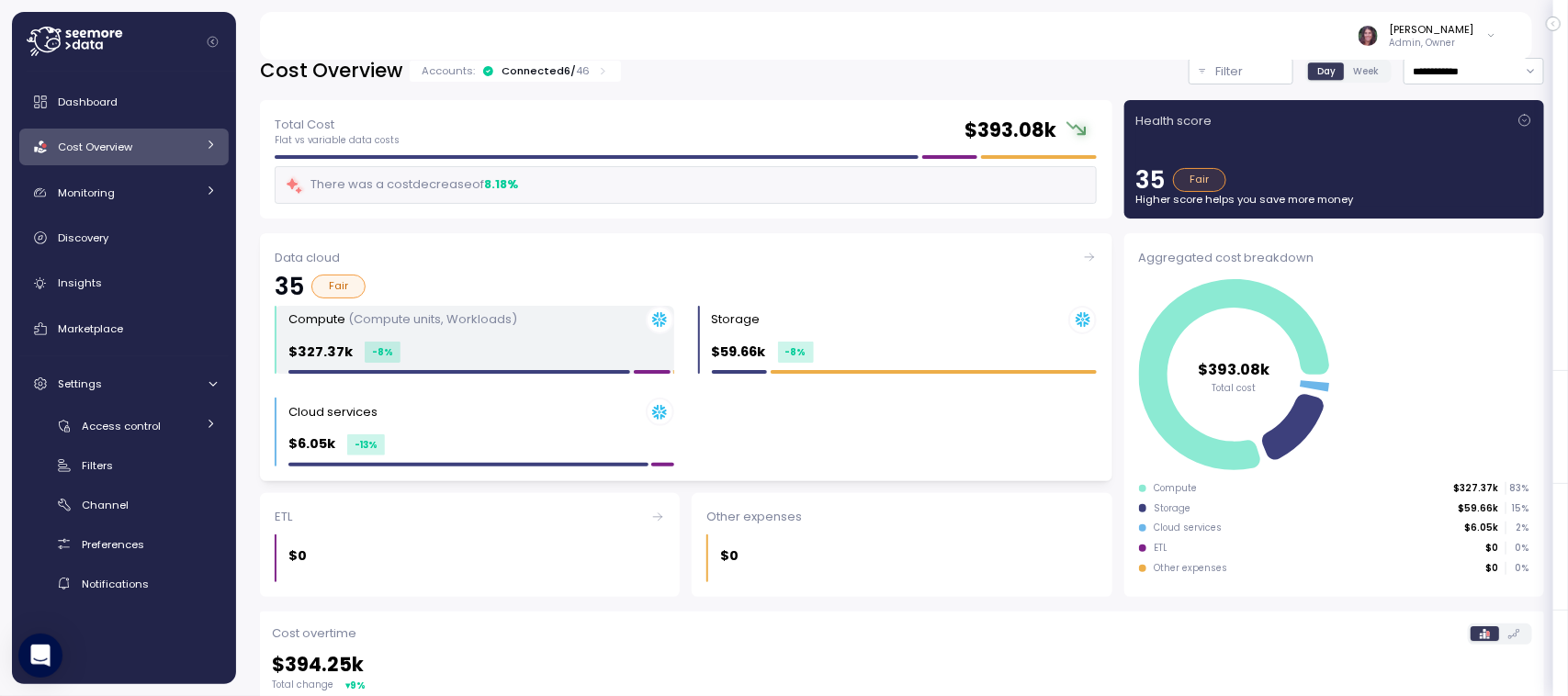
click at [460, 346] on div "$327.37k -8 %" at bounding box center [482, 351] width 386 height 21
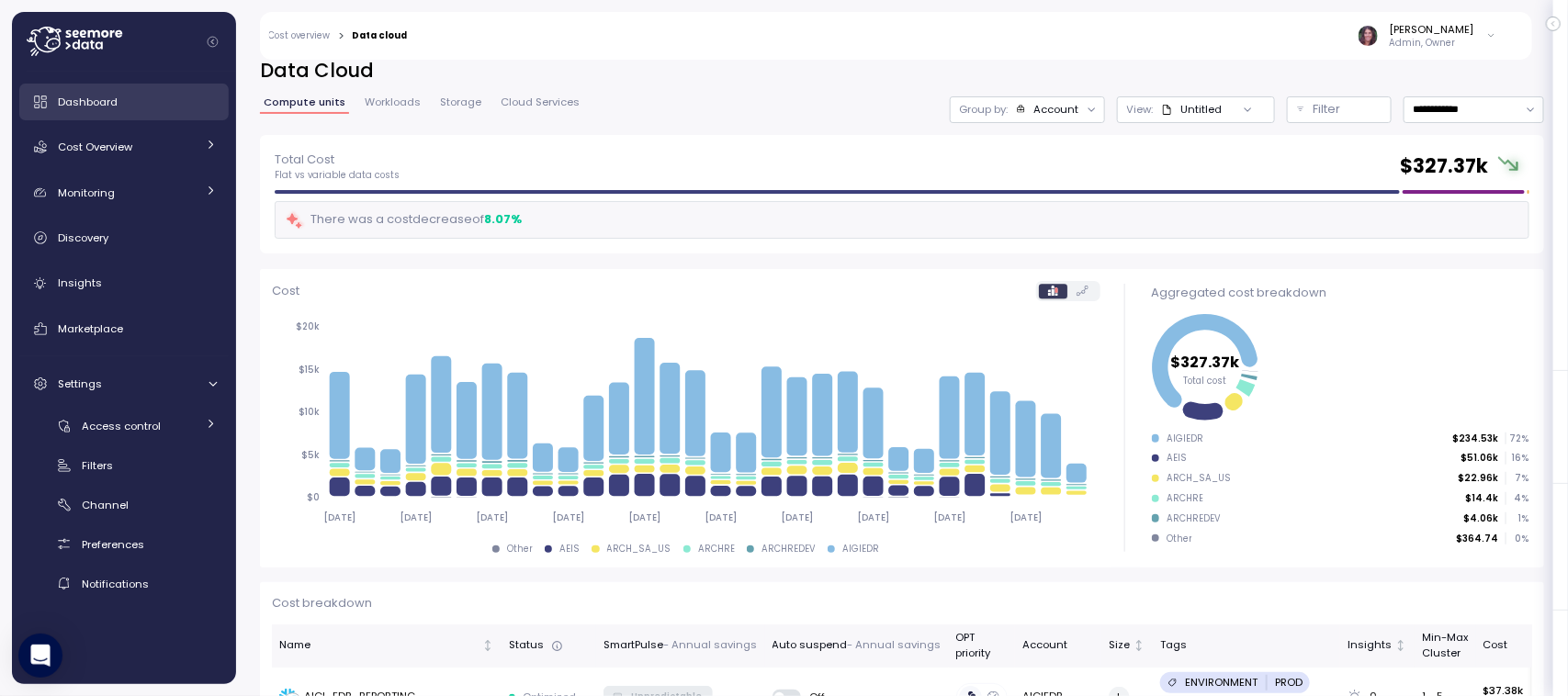
click at [95, 102] on span "Dashboard" at bounding box center [88, 101] width 60 height 15
click at [1433, 17] on div "Elvire Lukov Admin, Owner" at bounding box center [963, 35] width 1089 height 47
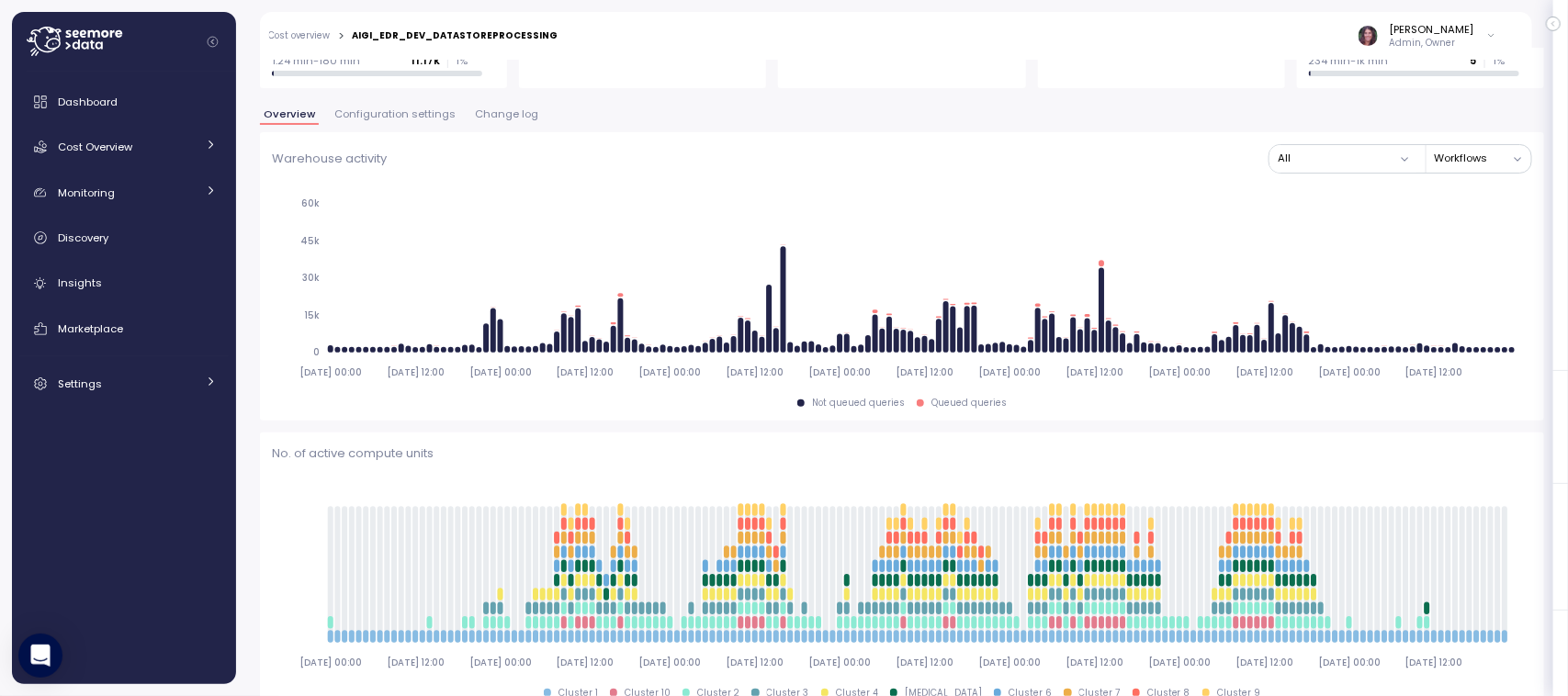
scroll to position [183, 0]
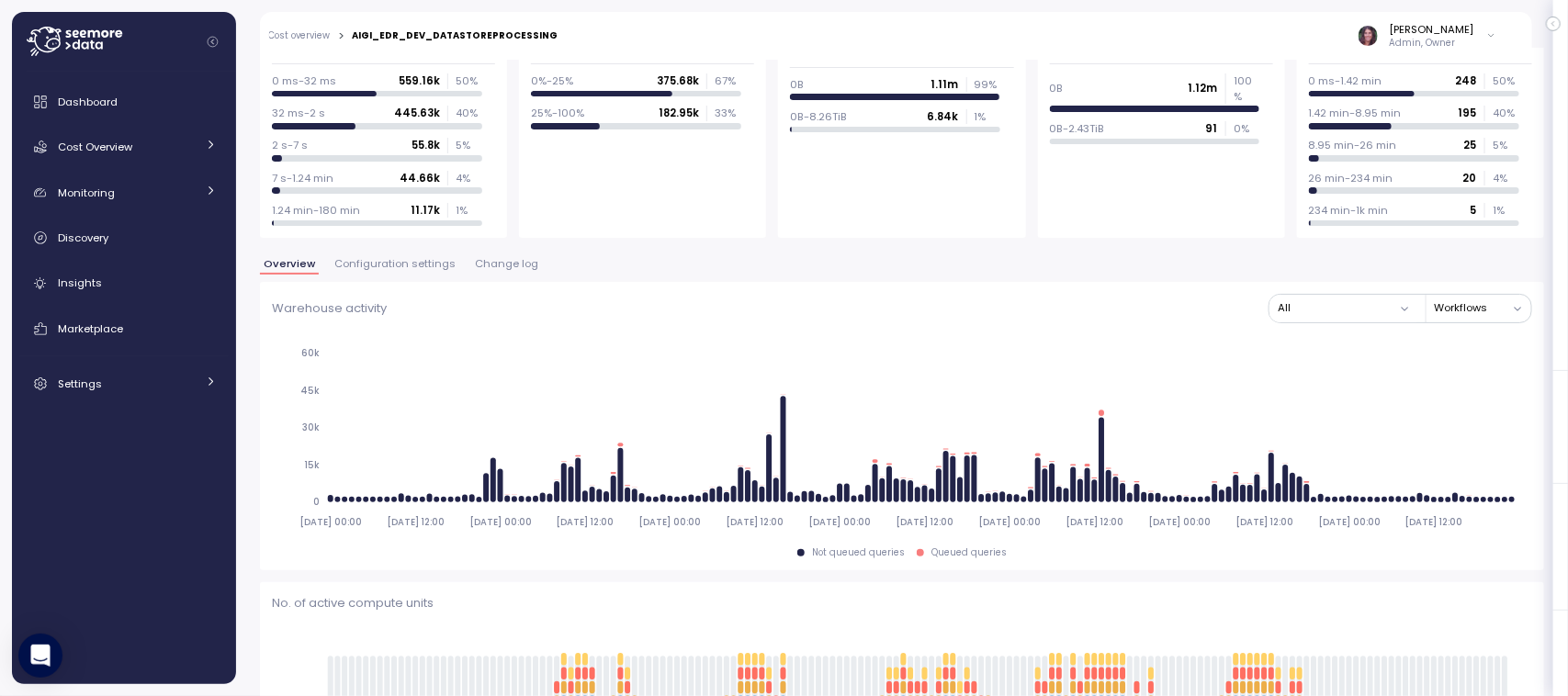
click at [517, 263] on span "Change log" at bounding box center [506, 264] width 63 height 10
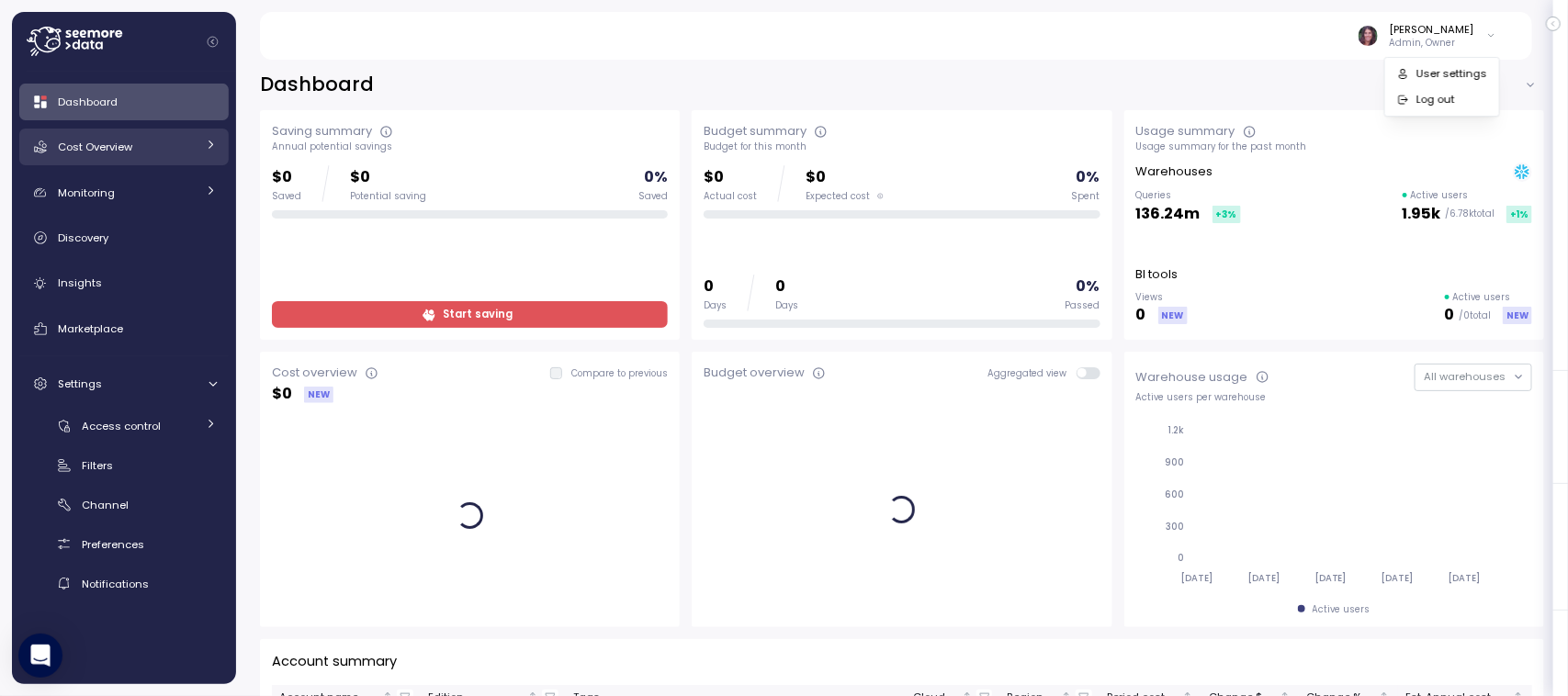
click at [105, 133] on link "Cost Overview" at bounding box center [124, 147] width 210 height 36
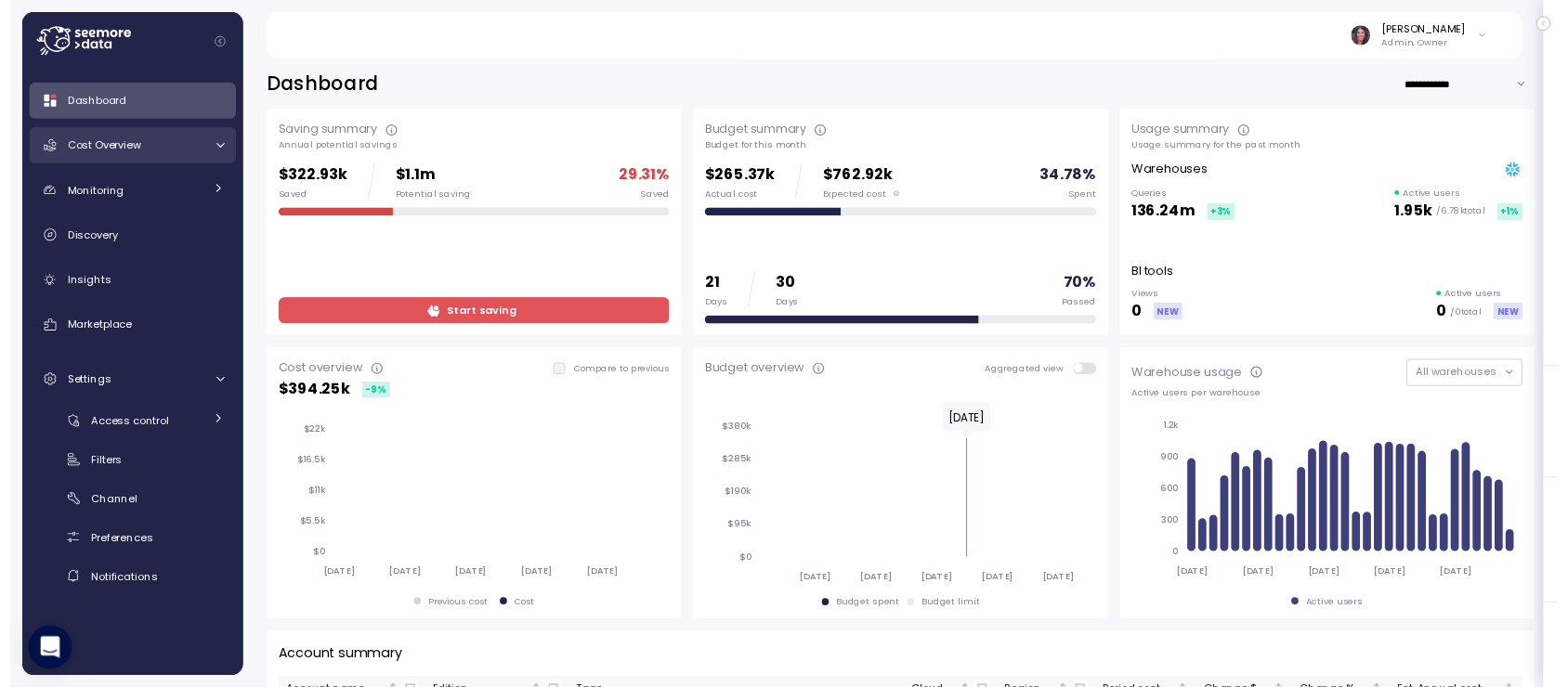
scroll to position [14, 0]
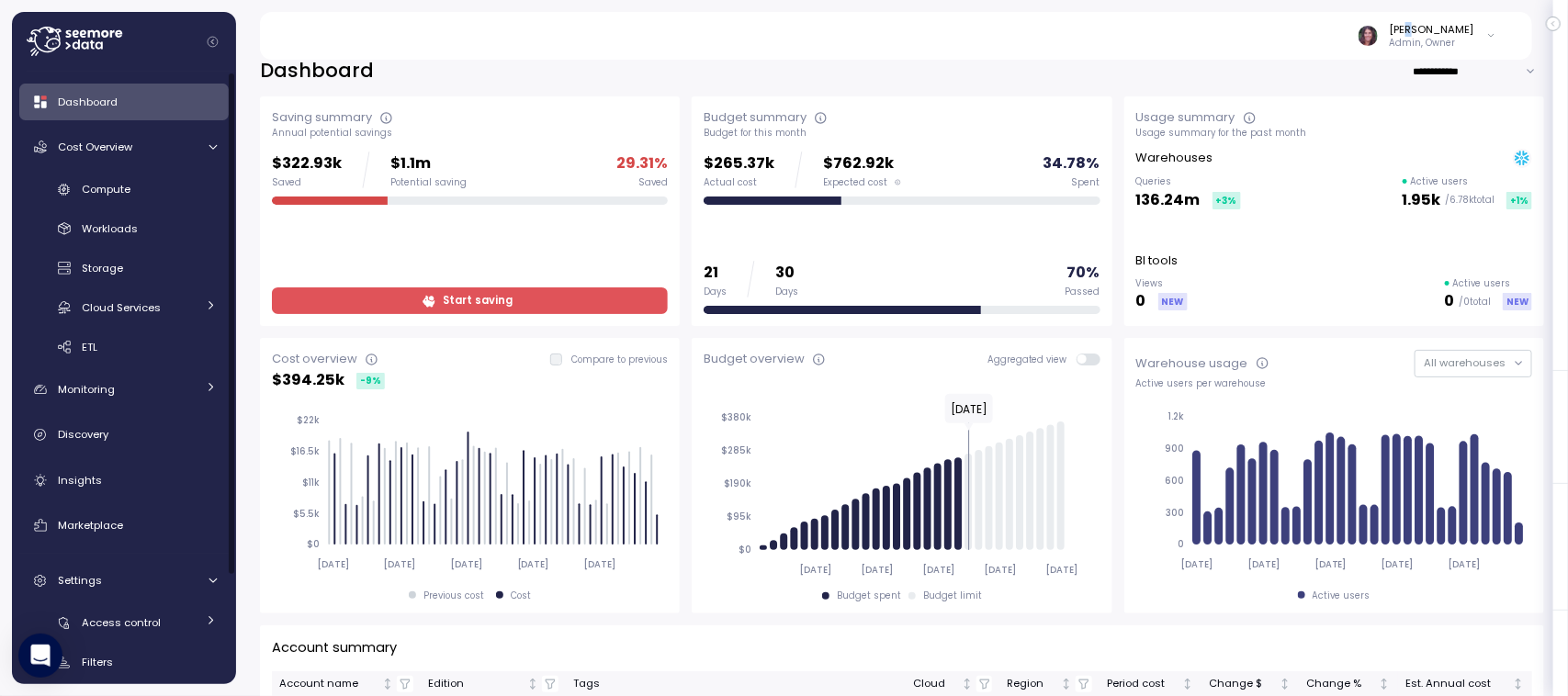
click at [1428, 22] on div "[PERSON_NAME]" at bounding box center [1432, 29] width 85 height 15
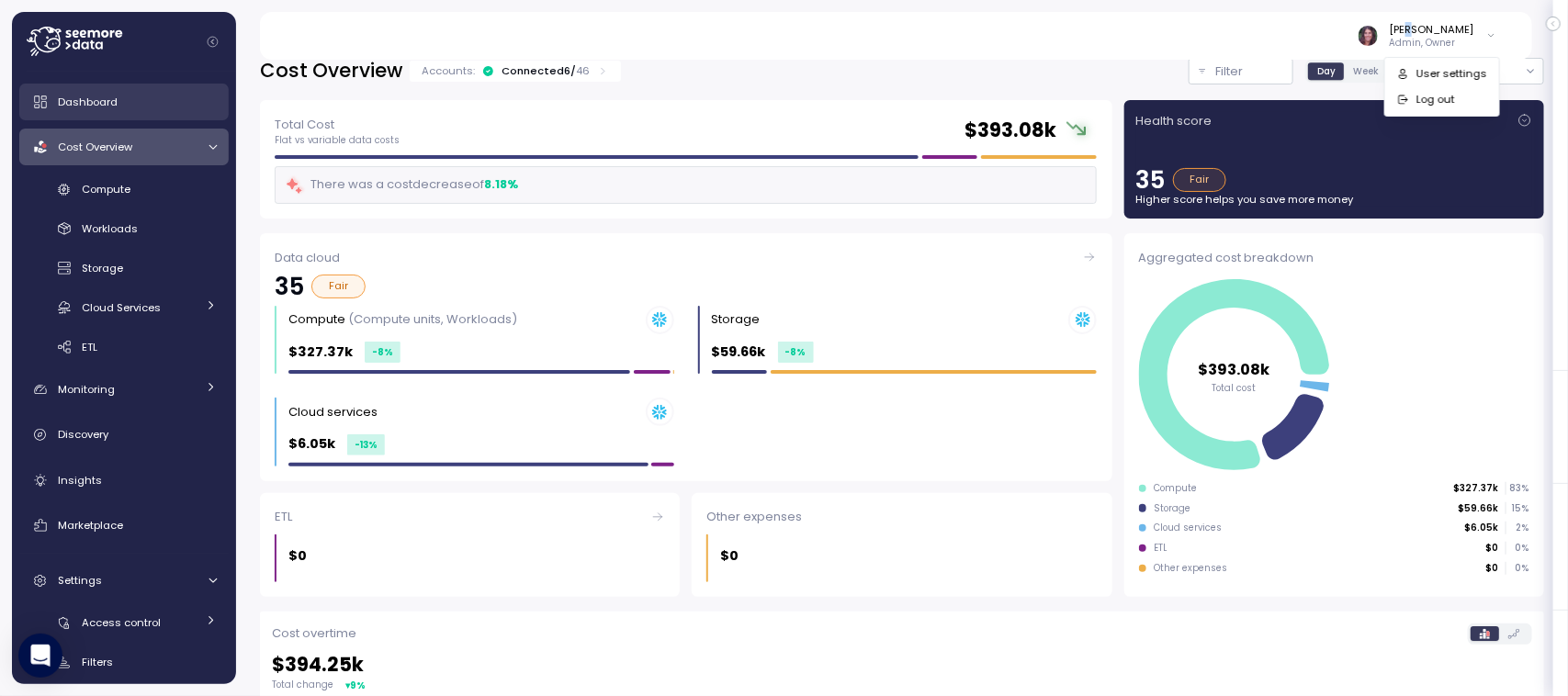
click at [98, 103] on span "Dashboard" at bounding box center [88, 101] width 60 height 15
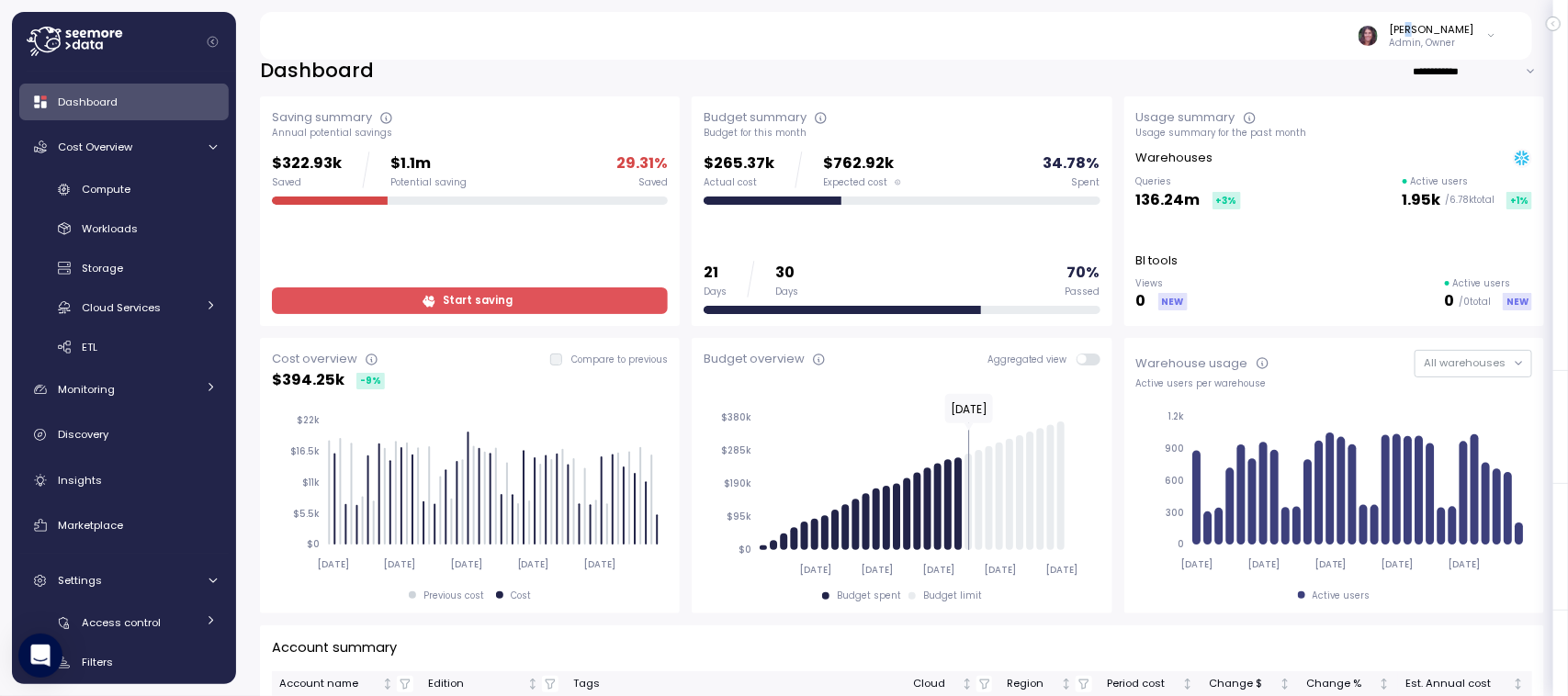
click at [473, 293] on span "Start saving" at bounding box center [477, 300] width 70 height 25
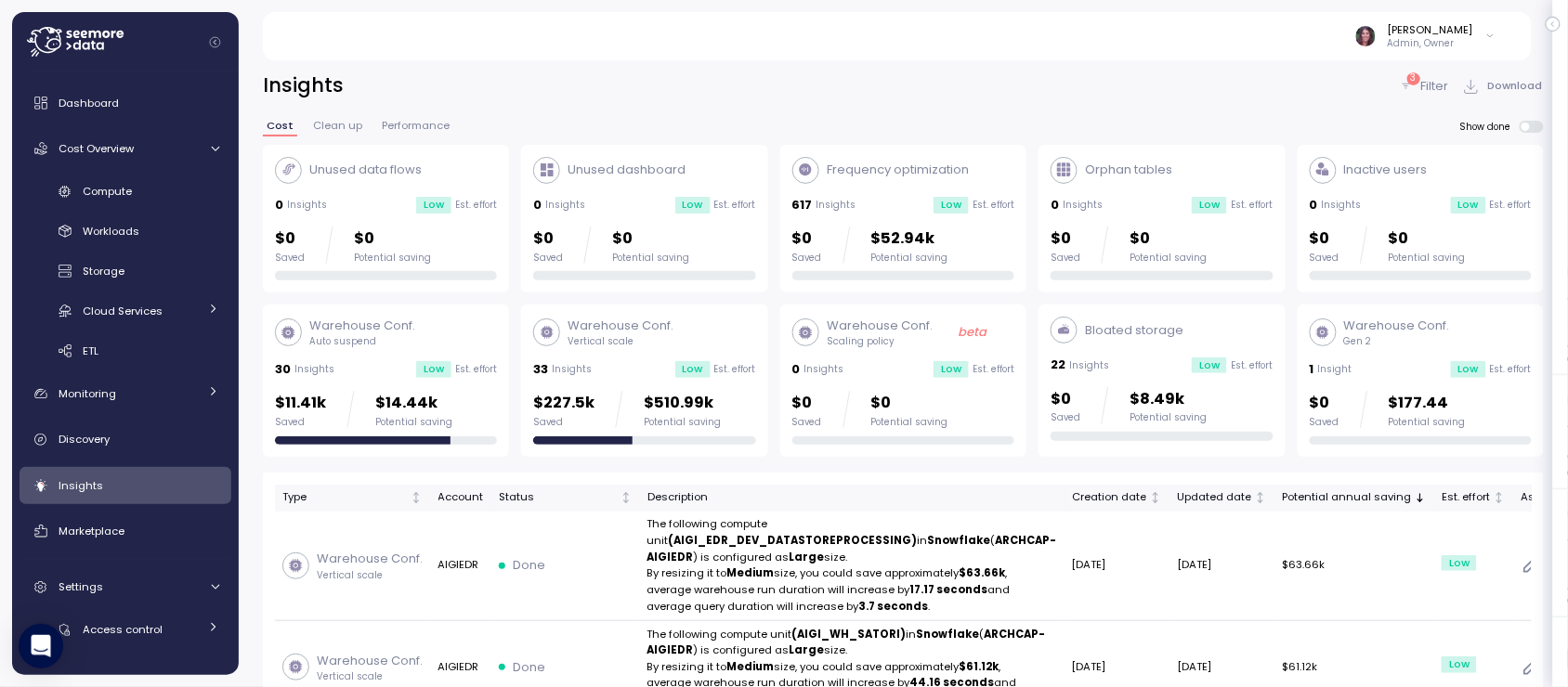
click at [1419, 62] on div "Insights 3 Filter Download Cost Clean up Performance Show done Unused data flow…" at bounding box center [904, 366] width 1329 height 638
click at [1421, 80] on p "Filter" at bounding box center [1435, 86] width 28 height 19
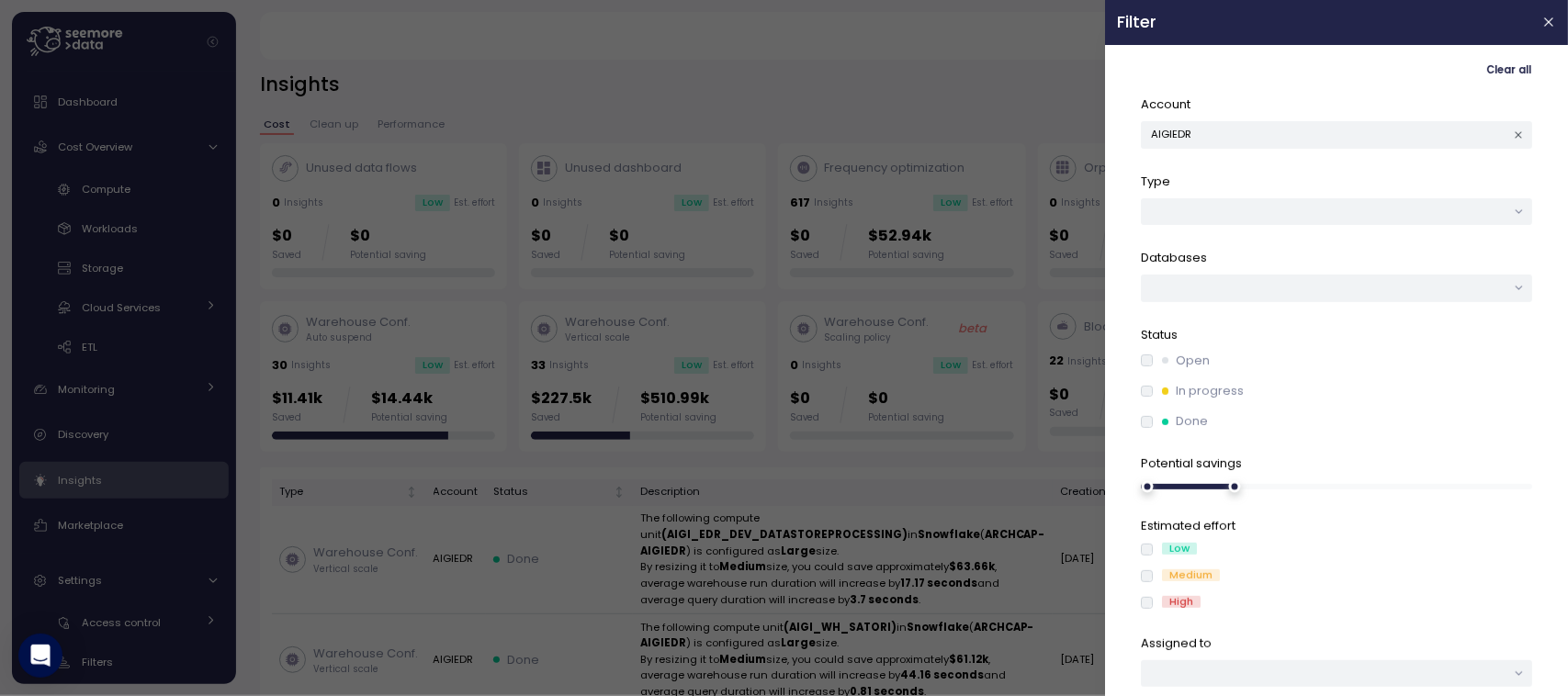
click at [1277, 149] on div "Account AIGIEDR Type Databases Status Open In progress Done Potential savings E…" at bounding box center [1336, 391] width 391 height 591
click at [1264, 136] on button "AIGIEDR" at bounding box center [1336, 134] width 391 height 27
click at [809, 69] on div at bounding box center [784, 348] width 1568 height 696
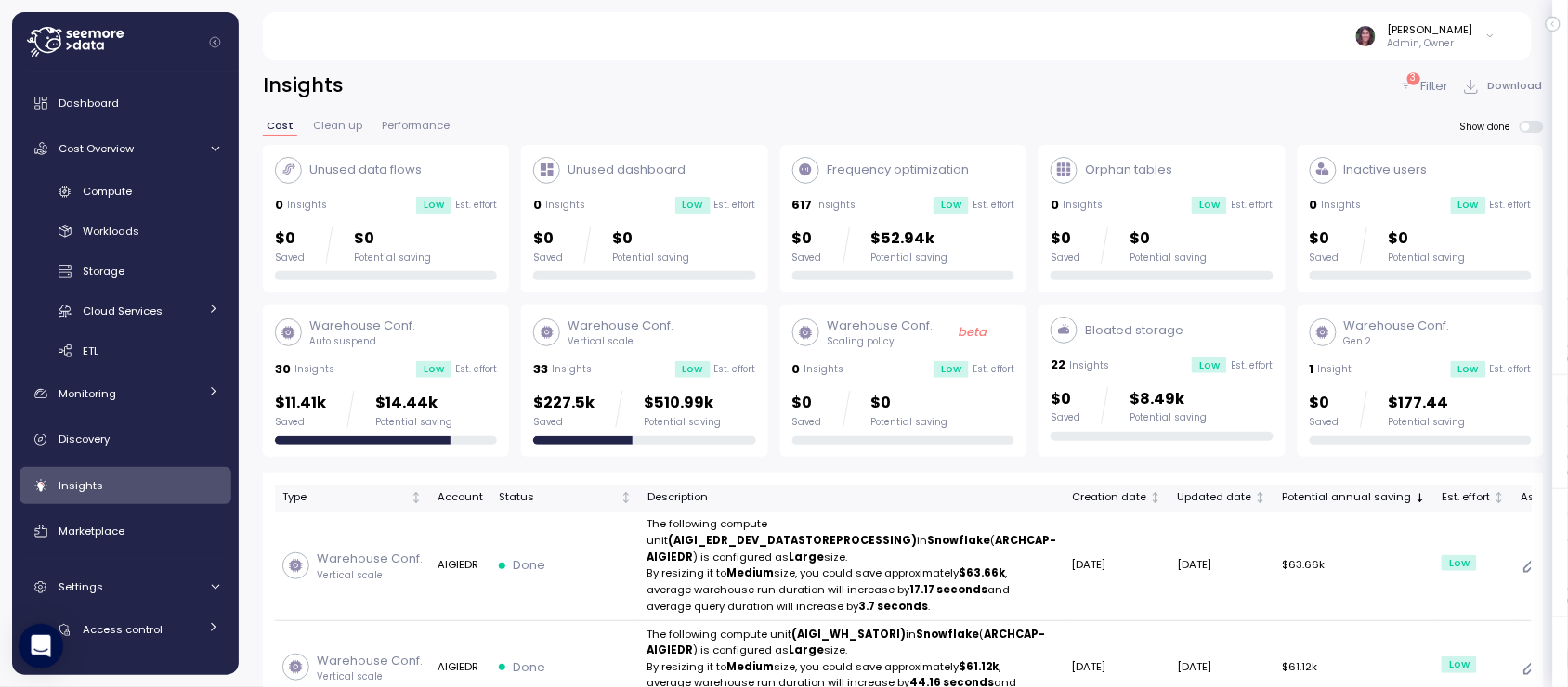
click at [448, 263] on div "$0 Saved $0 Potential saving" at bounding box center [386, 253] width 222 height 54
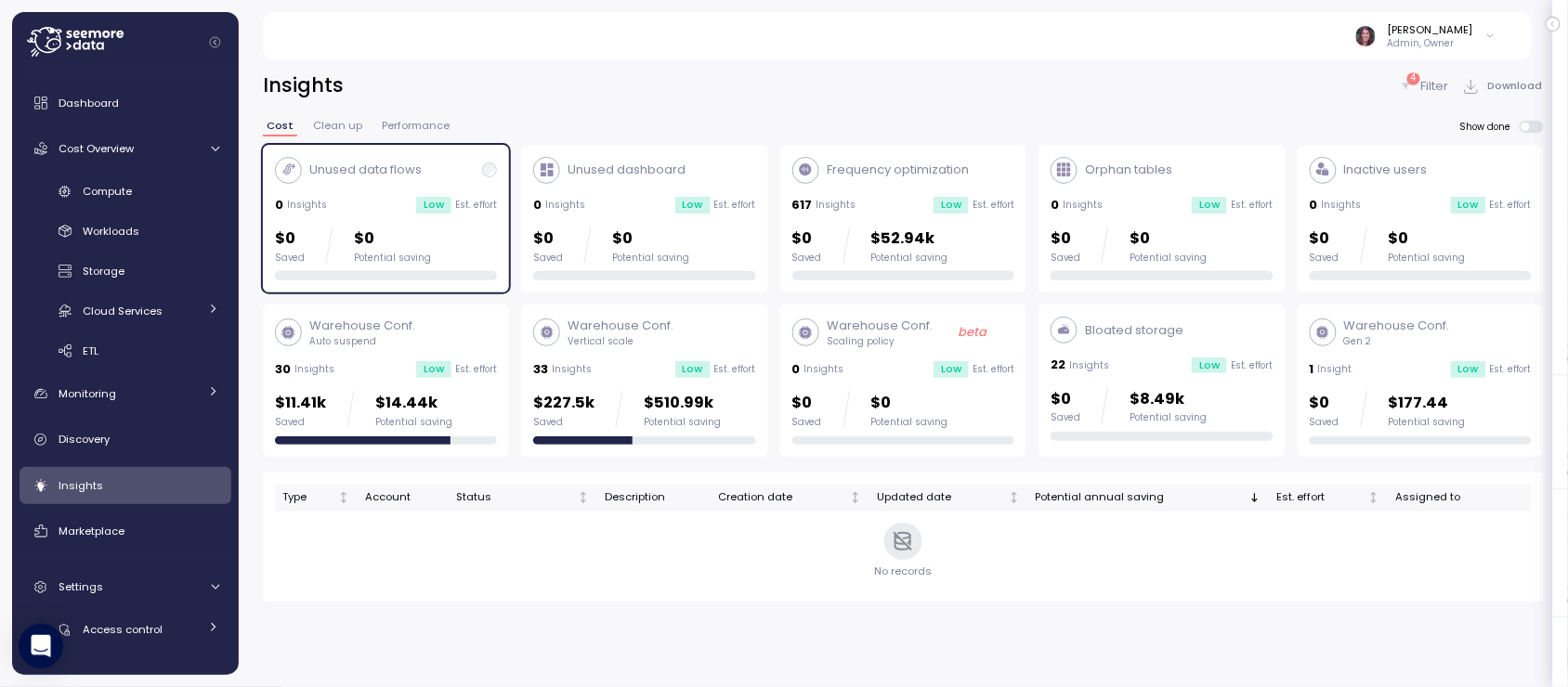
click at [1439, 81] on p "Filter" at bounding box center [1435, 86] width 28 height 19
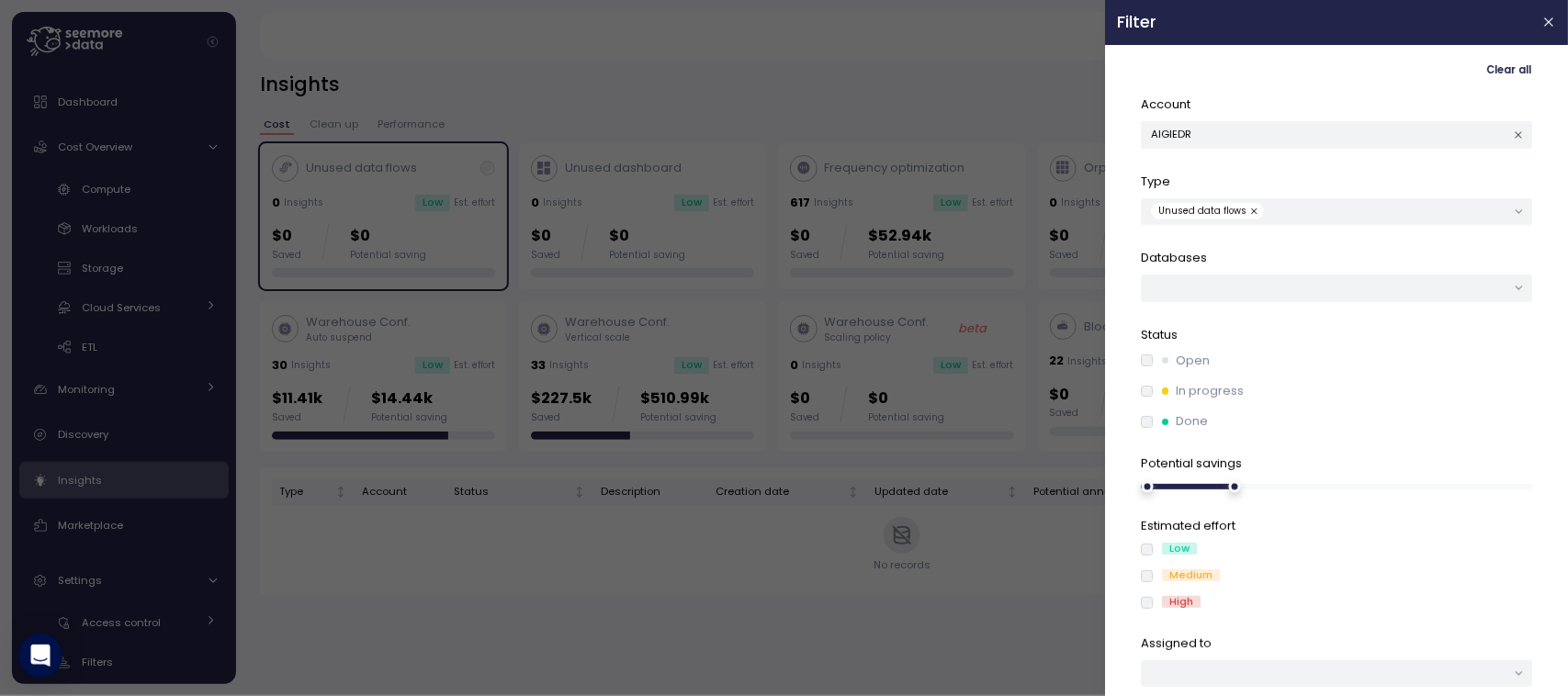
click at [1247, 217] on button "button" at bounding box center [1255, 211] width 19 height 17
click at [1153, 358] on label "Open" at bounding box center [1181, 360] width 57 height 19
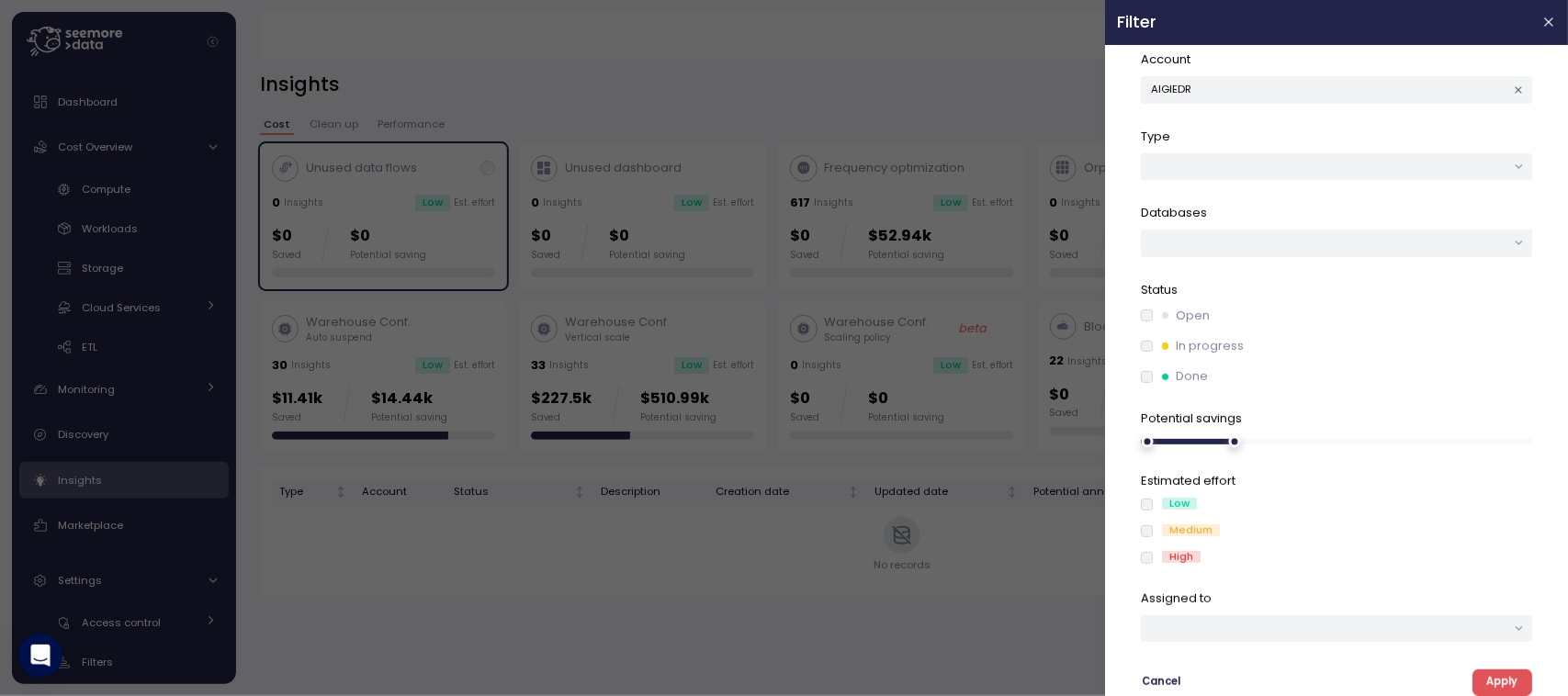
click at [1486, 684] on span "Apply" at bounding box center [1502, 682] width 32 height 25
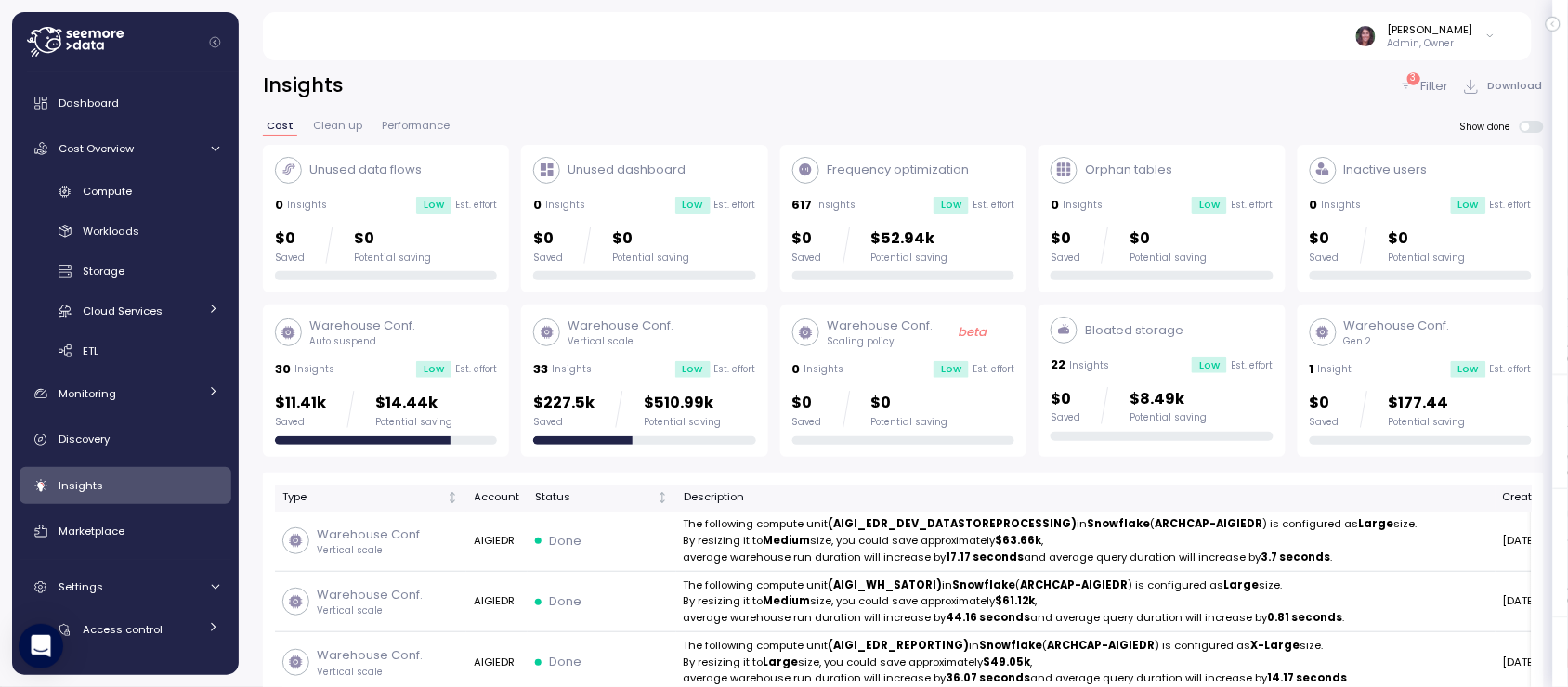
click at [1420, 84] on div "3 Filter" at bounding box center [1424, 86] width 50 height 19
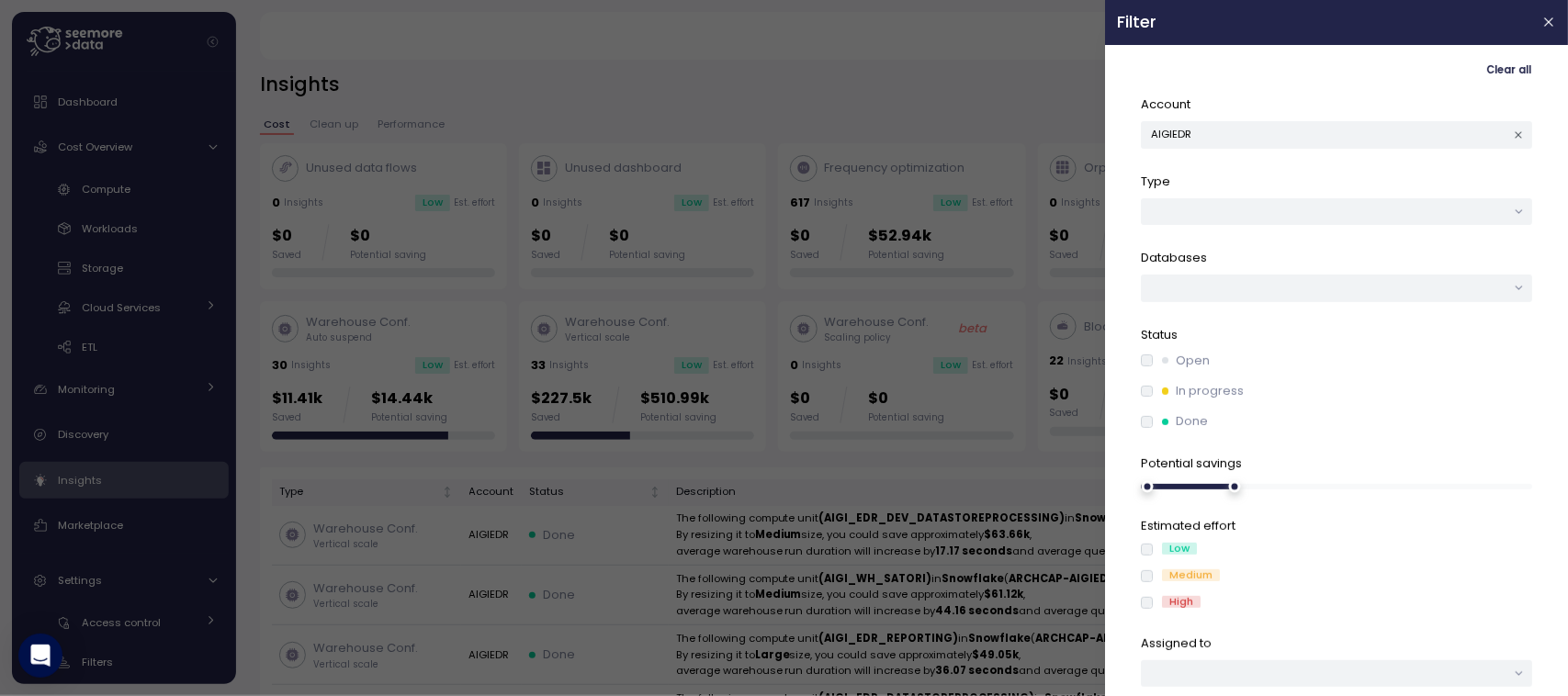
click at [1515, 134] on icon "button" at bounding box center [1518, 134] width 7 height 7
click at [1209, 327] on p "Status" at bounding box center [1336, 335] width 391 height 19
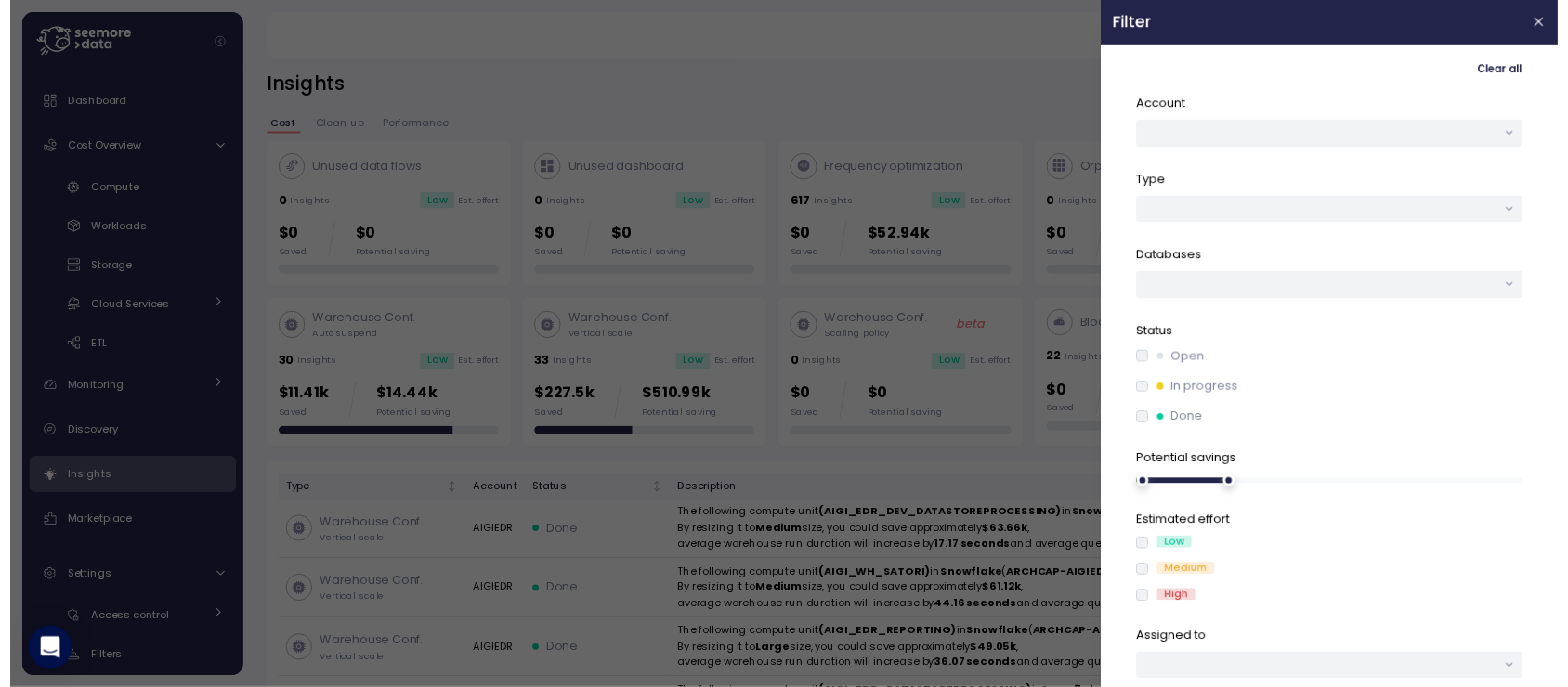
scroll to position [48, 0]
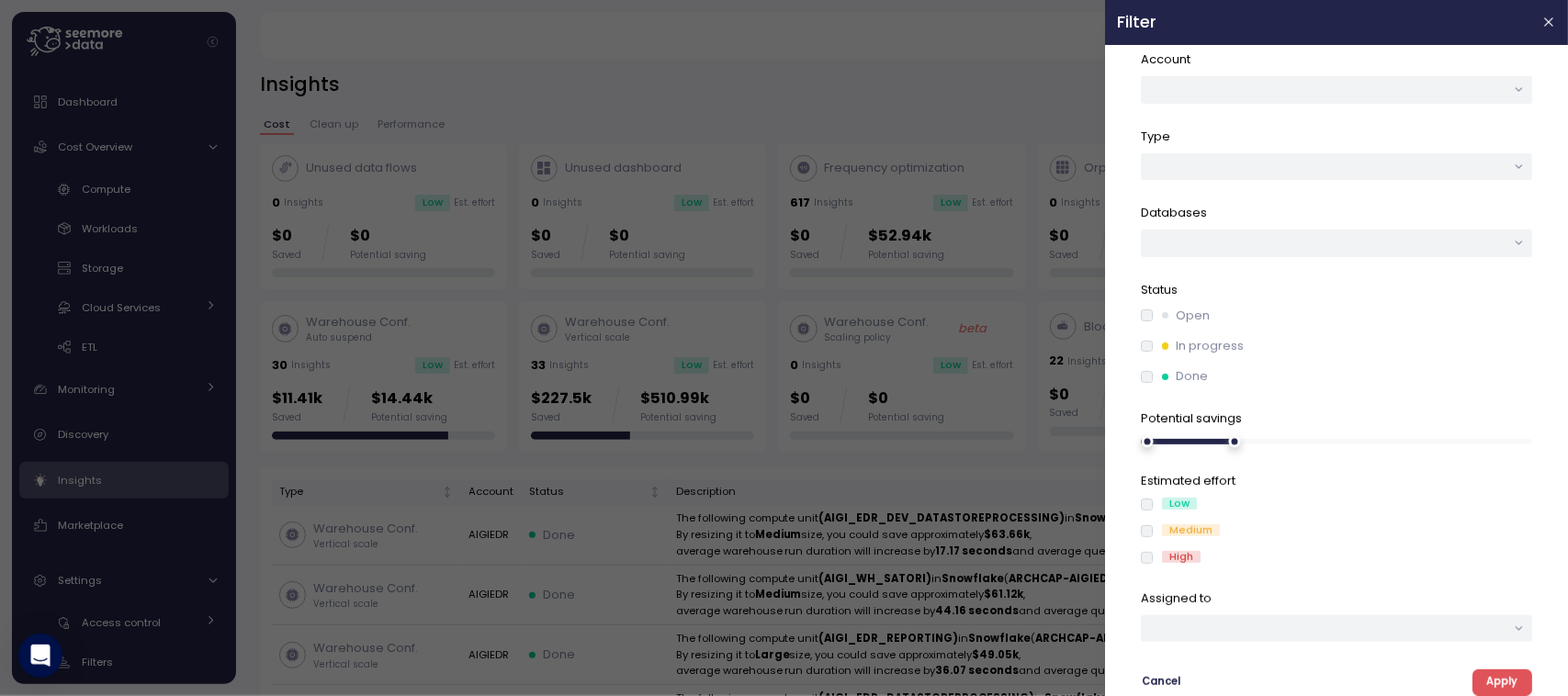
click at [1500, 672] on span "Apply" at bounding box center [1502, 682] width 32 height 25
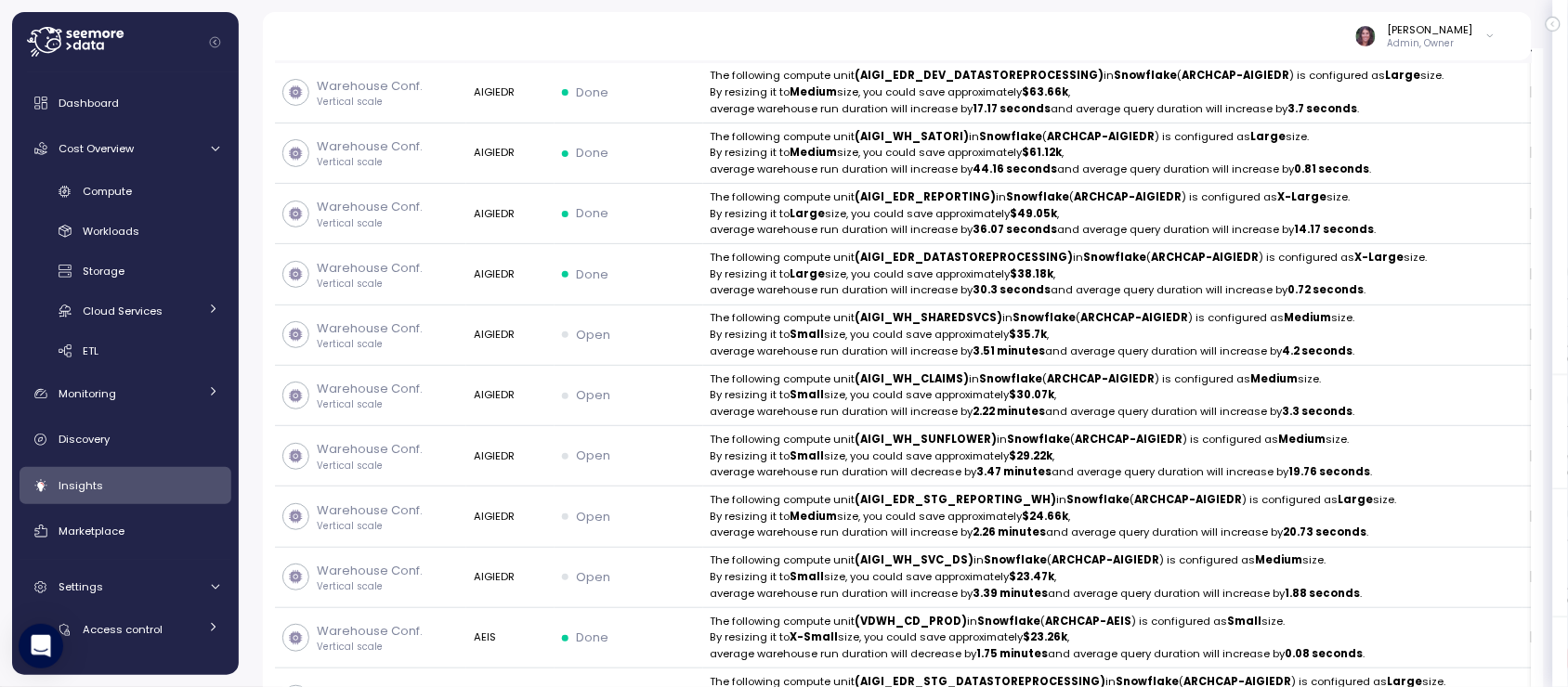
scroll to position [450, 0]
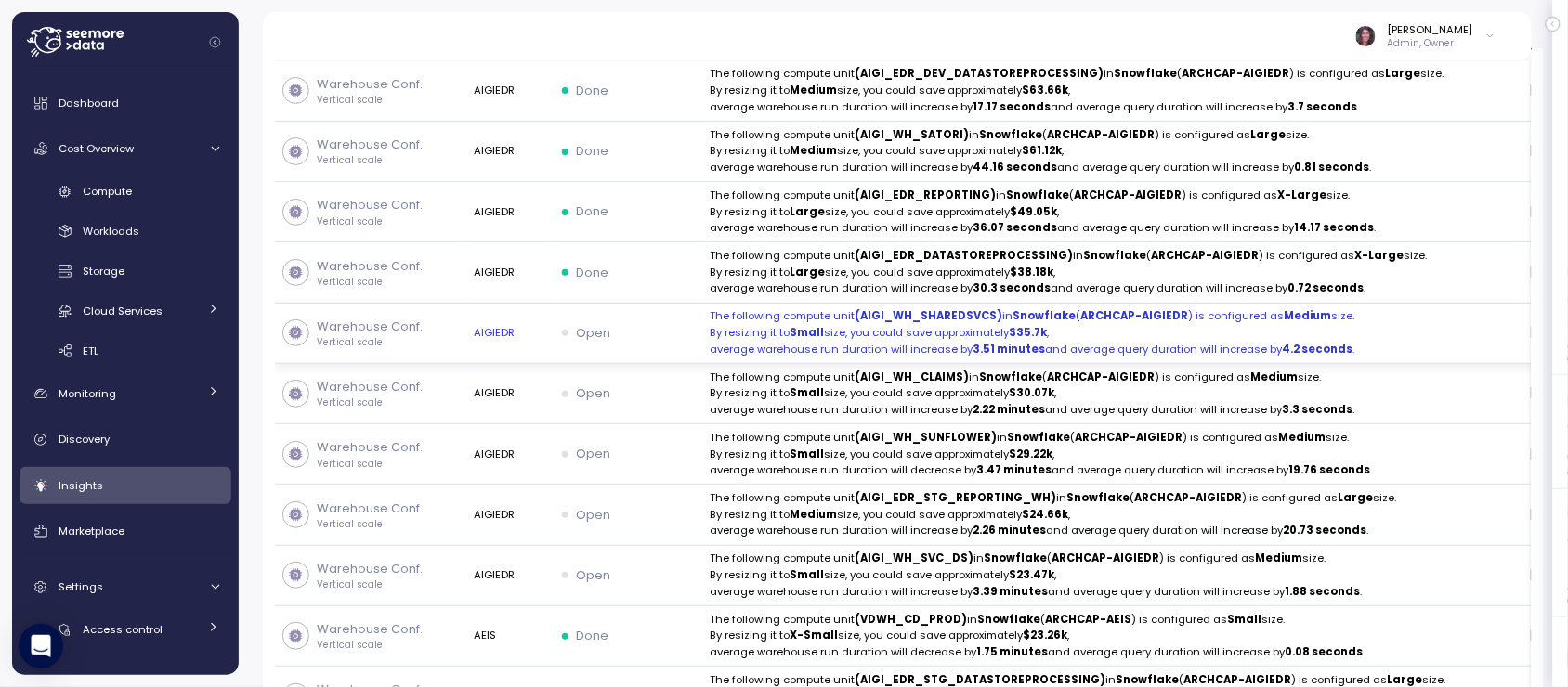
click at [1330, 463] on p "By resizing it to Small size, you could save approximately $29.22k ," at bounding box center [1112, 454] width 804 height 17
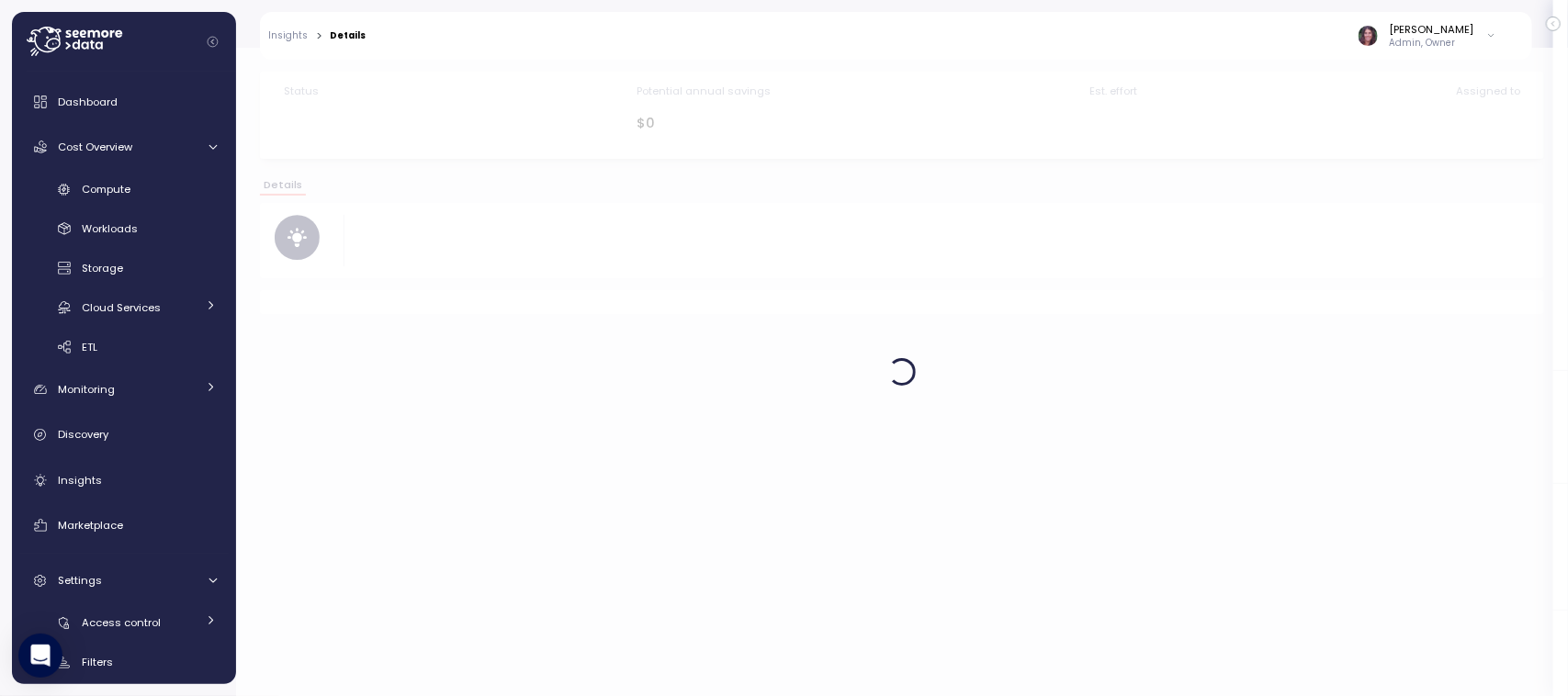
drag, startPoint x: 1557, startPoint y: 395, endPoint x: 1530, endPoint y: 262, distance: 135.7
click at [1530, 262] on html "Action board Let's save 143.12k $ Annually $ 0 Saved We have 5 low effort insig…" at bounding box center [784, 418] width 1568 height 837
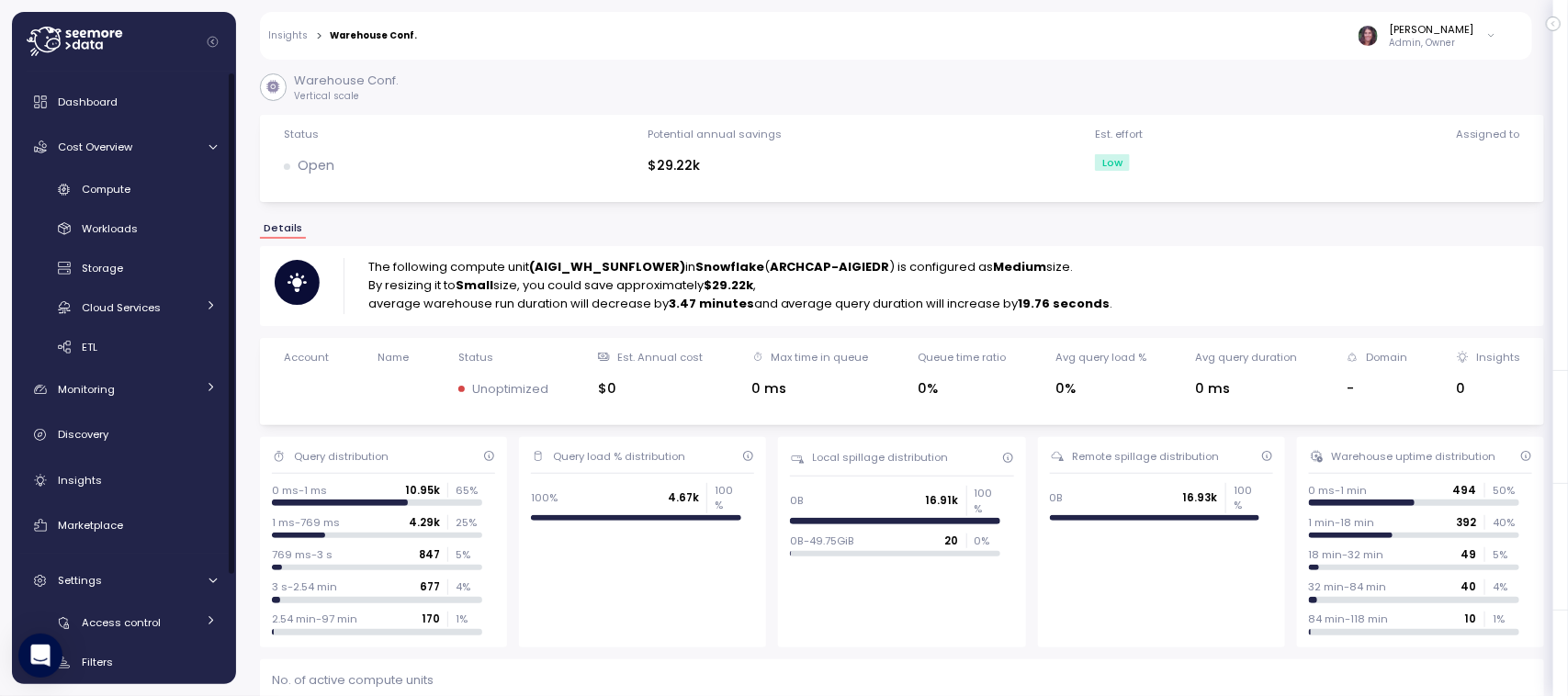
click at [290, 33] on link "Insights" at bounding box center [289, 35] width 39 height 9
